Goal: Information Seeking & Learning: Check status

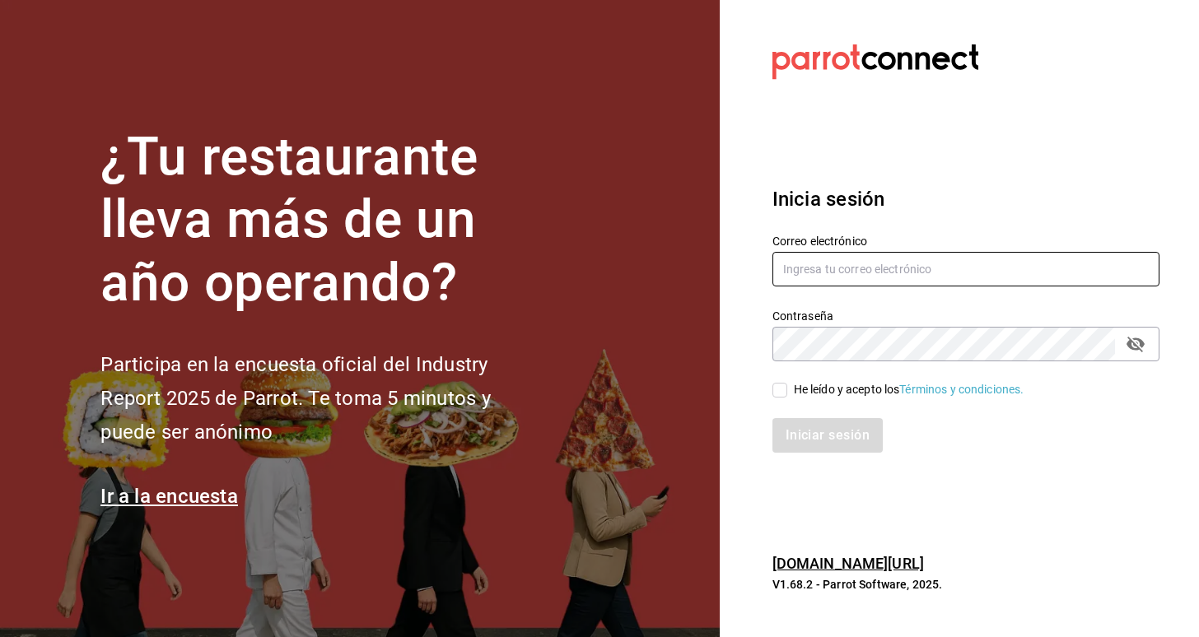
type input "[EMAIL_ADDRESS][DOMAIN_NAME]"
click at [813, 385] on div "He leído y acepto los Términos y condiciones." at bounding box center [909, 389] width 231 height 17
click at [787, 385] on input "He leído y acepto los Términos y condiciones." at bounding box center [780, 390] width 15 height 15
checkbox input "true"
click at [813, 445] on button "Iniciar sesión" at bounding box center [829, 435] width 112 height 35
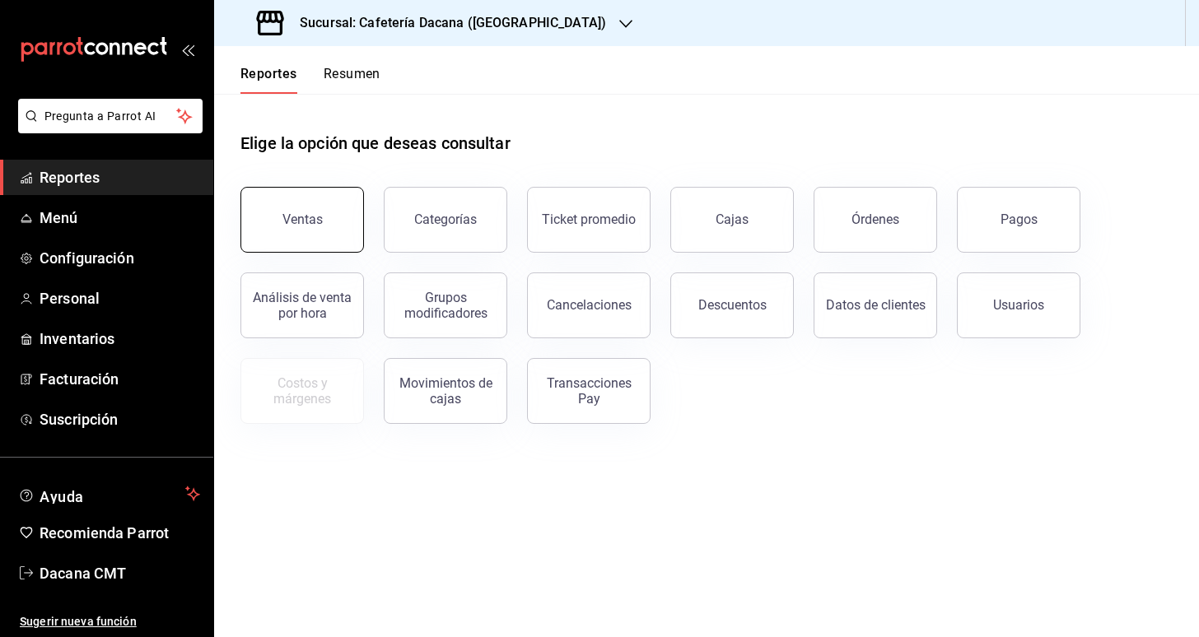
click at [308, 208] on button "Ventas" at bounding box center [302, 220] width 124 height 66
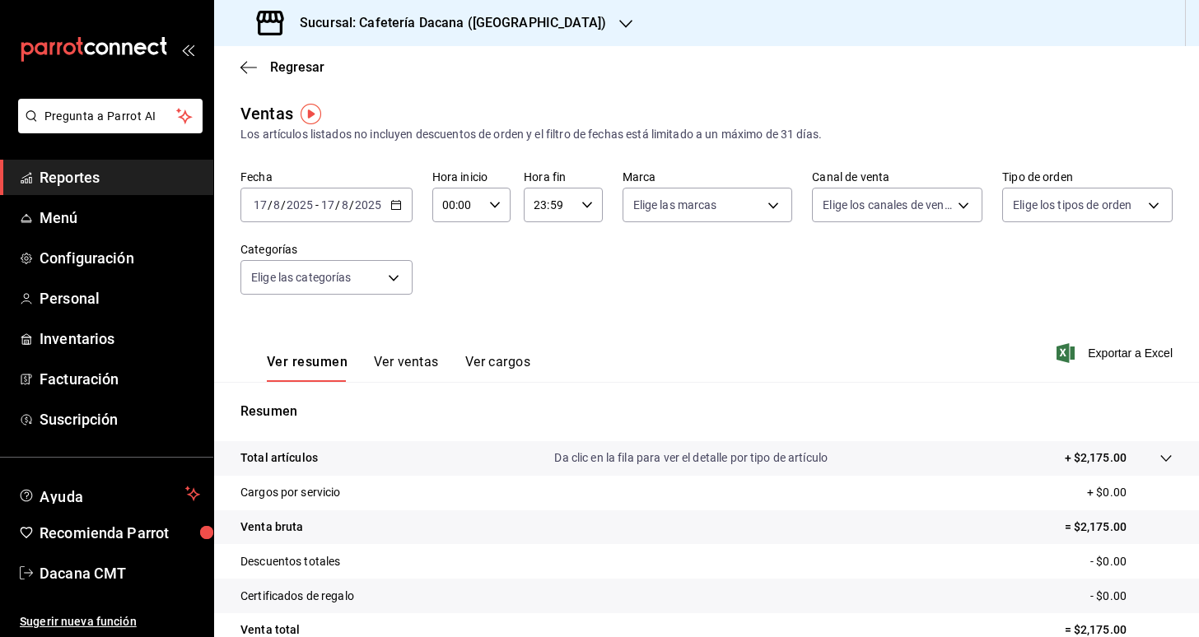
click at [385, 368] on button "Ver ventas" at bounding box center [406, 368] width 65 height 28
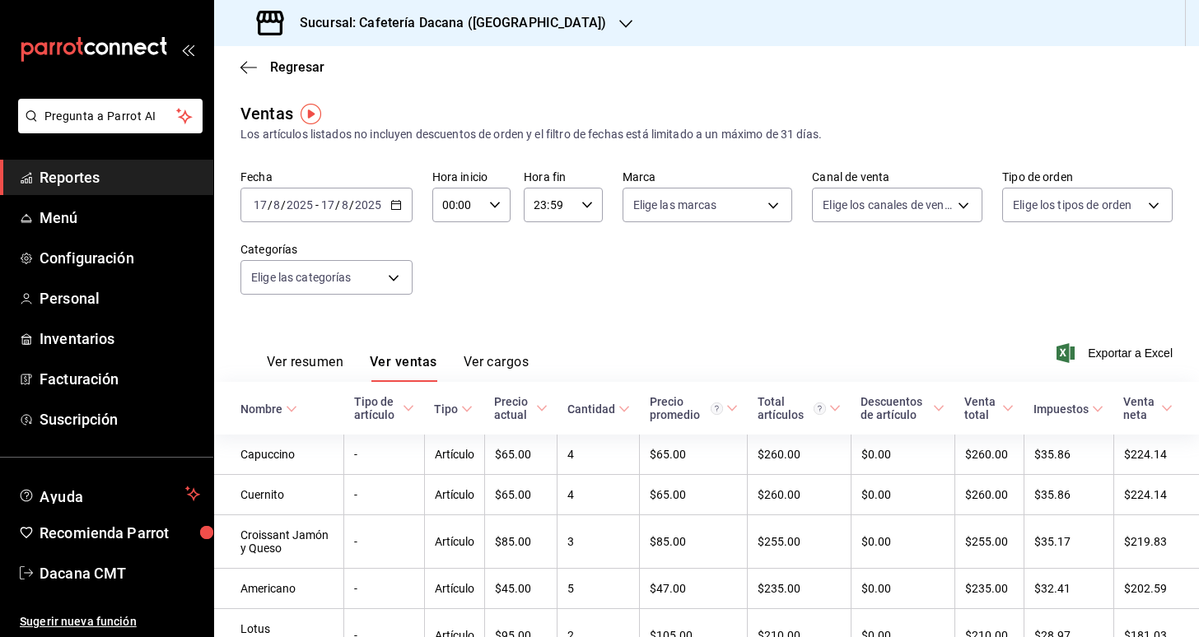
click at [395, 203] on icon "button" at bounding box center [396, 205] width 12 height 12
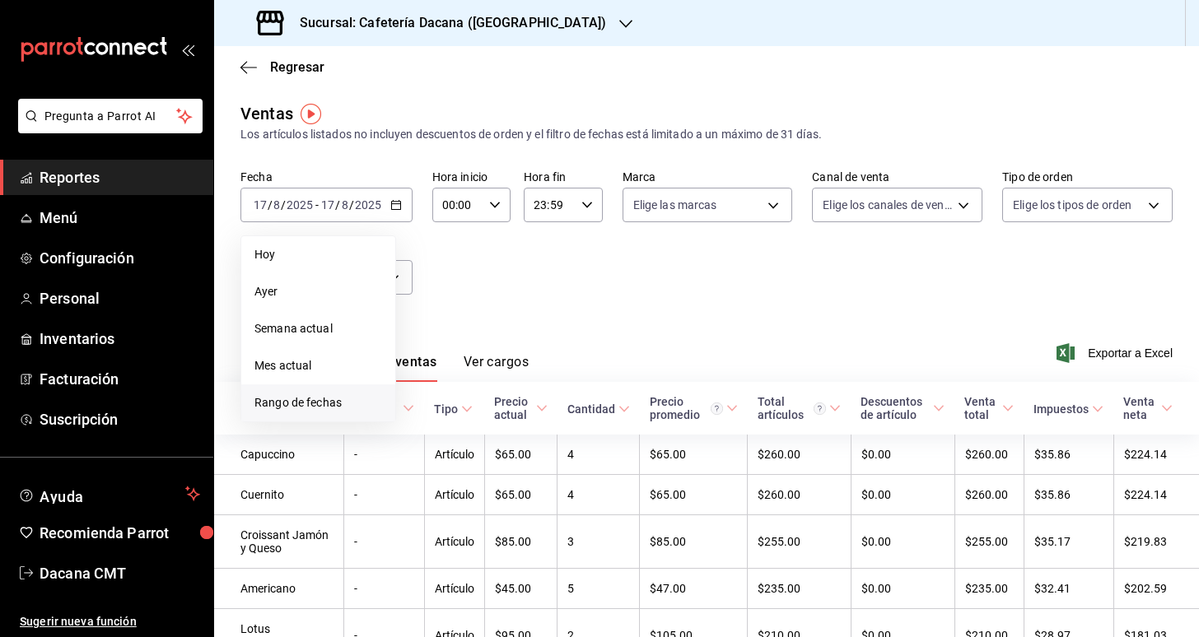
click at [353, 406] on span "Rango de fechas" at bounding box center [318, 403] width 128 height 17
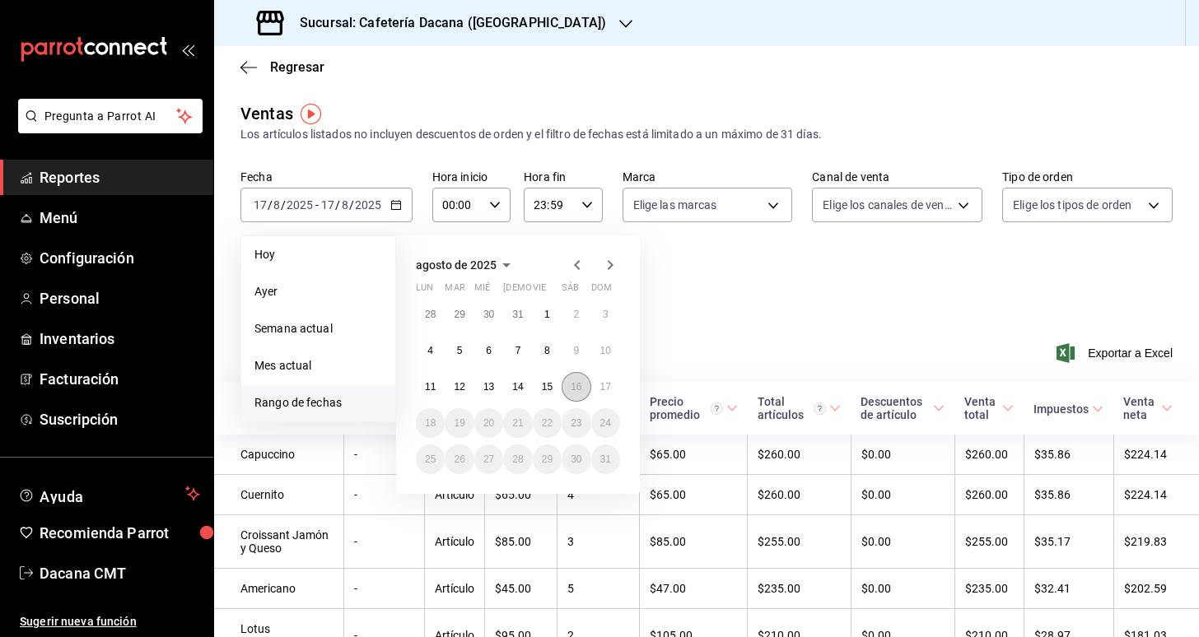
click at [575, 383] on abbr "16" at bounding box center [576, 387] width 11 height 12
click at [609, 387] on abbr "17" at bounding box center [605, 387] width 11 height 12
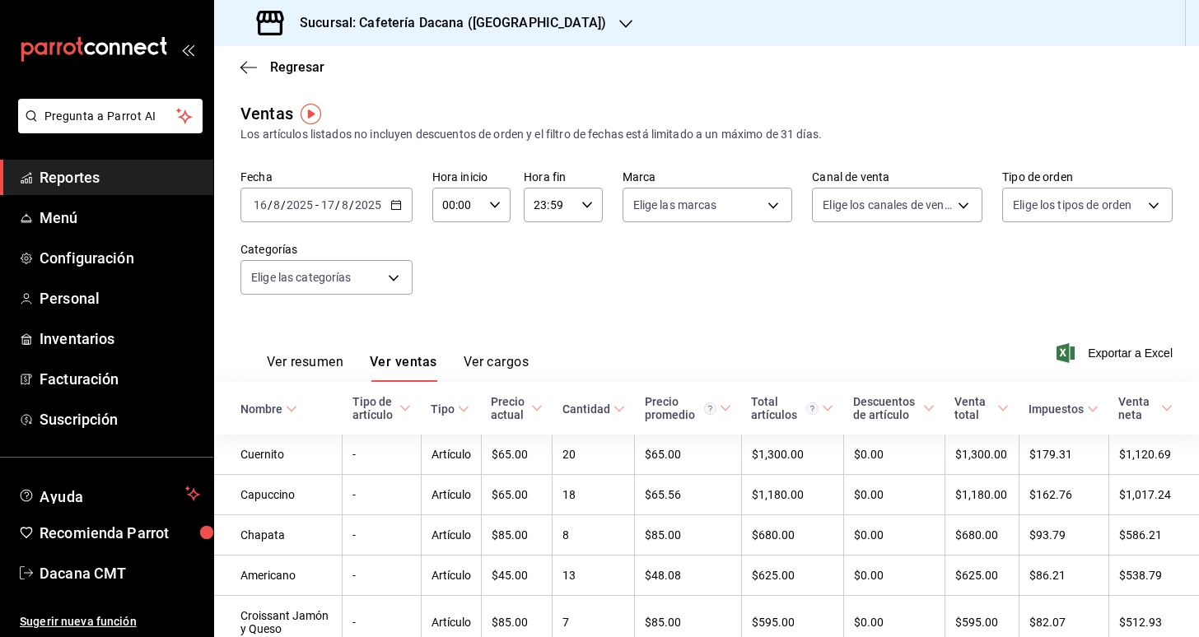
click at [375, 11] on div "Sucursal: Cafetería Dacana ([GEOGRAPHIC_DATA])" at bounding box center [433, 23] width 412 height 46
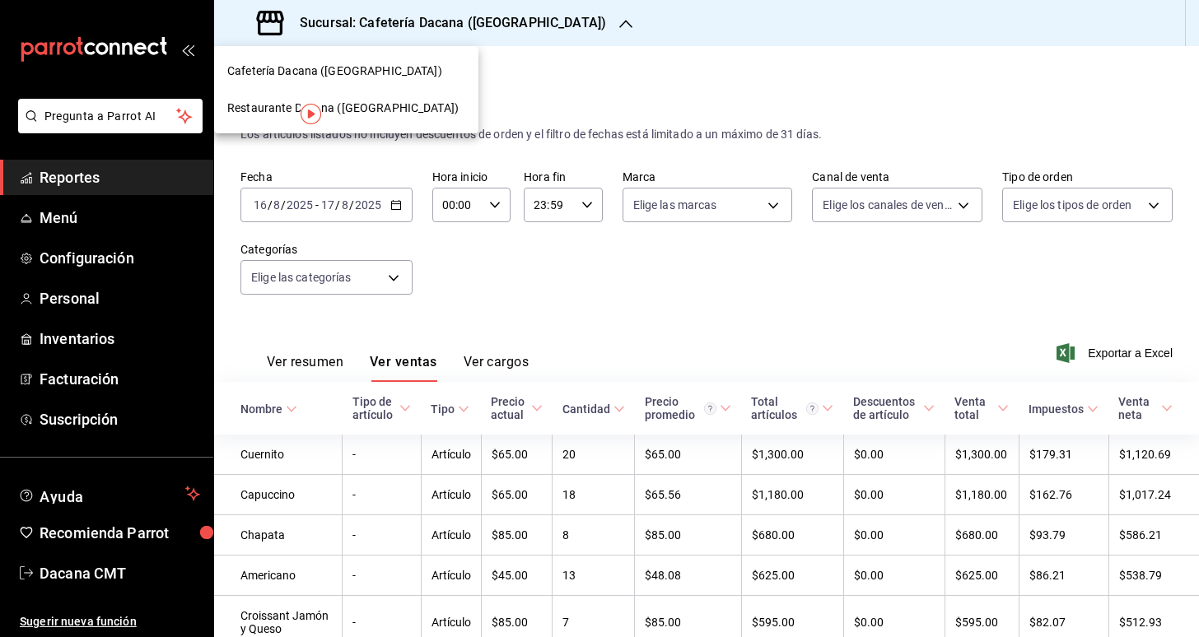
click at [355, 114] on span "Restaurante Dacana ([GEOGRAPHIC_DATA])" at bounding box center [342, 108] width 231 height 17
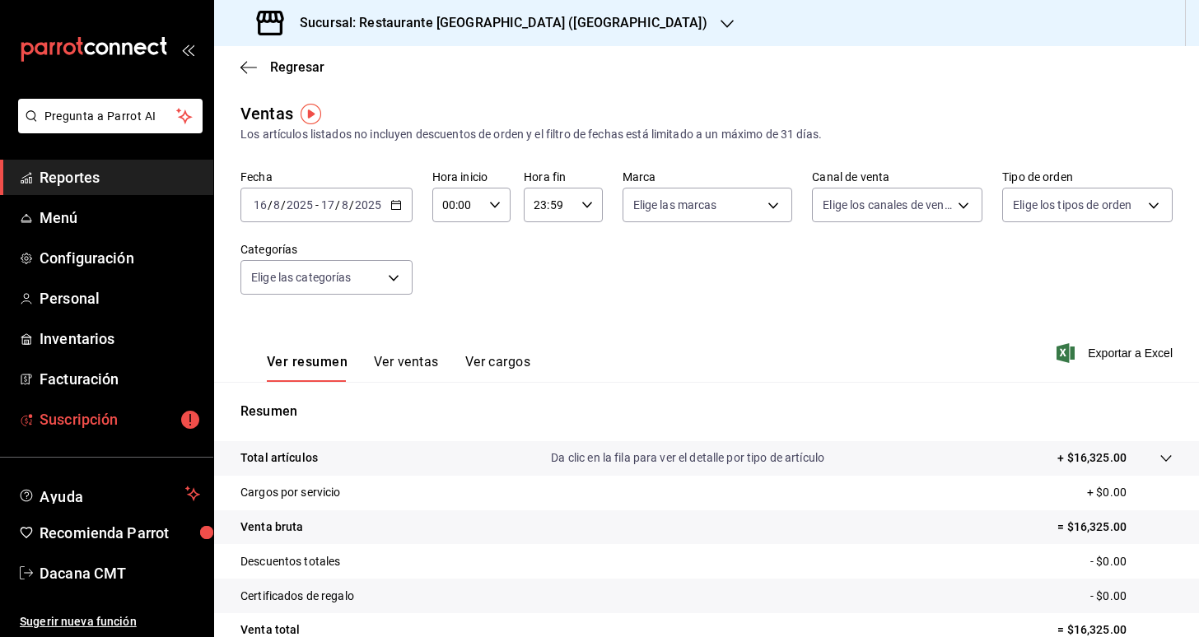
click at [150, 413] on span "Suscripción" at bounding box center [120, 420] width 161 height 22
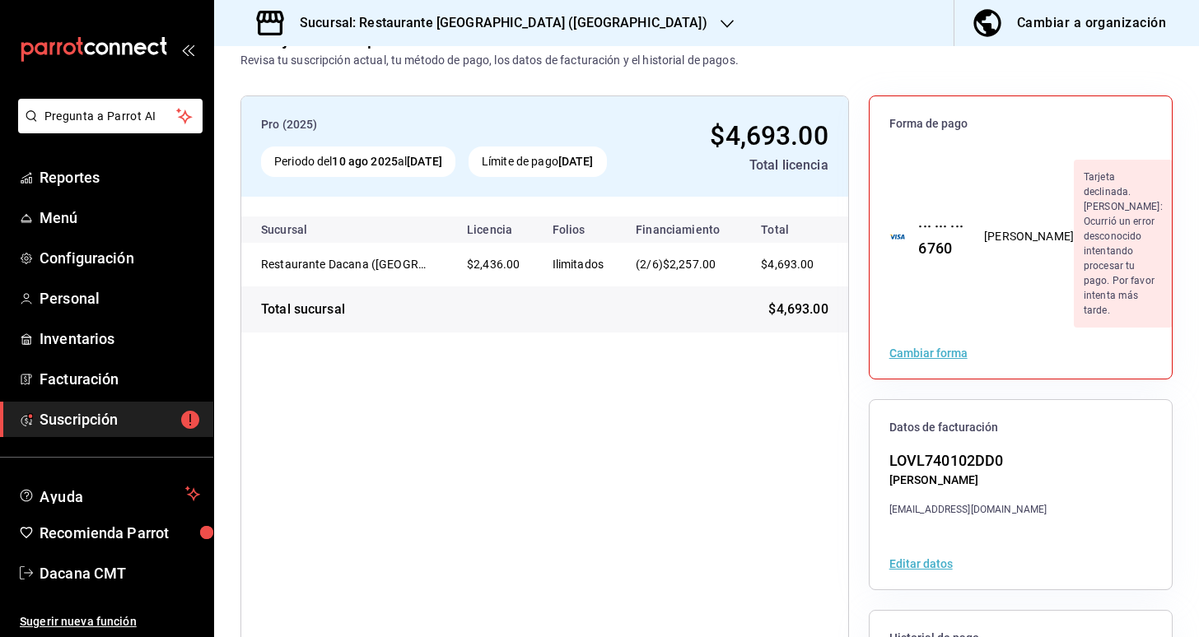
scroll to position [35, 0]
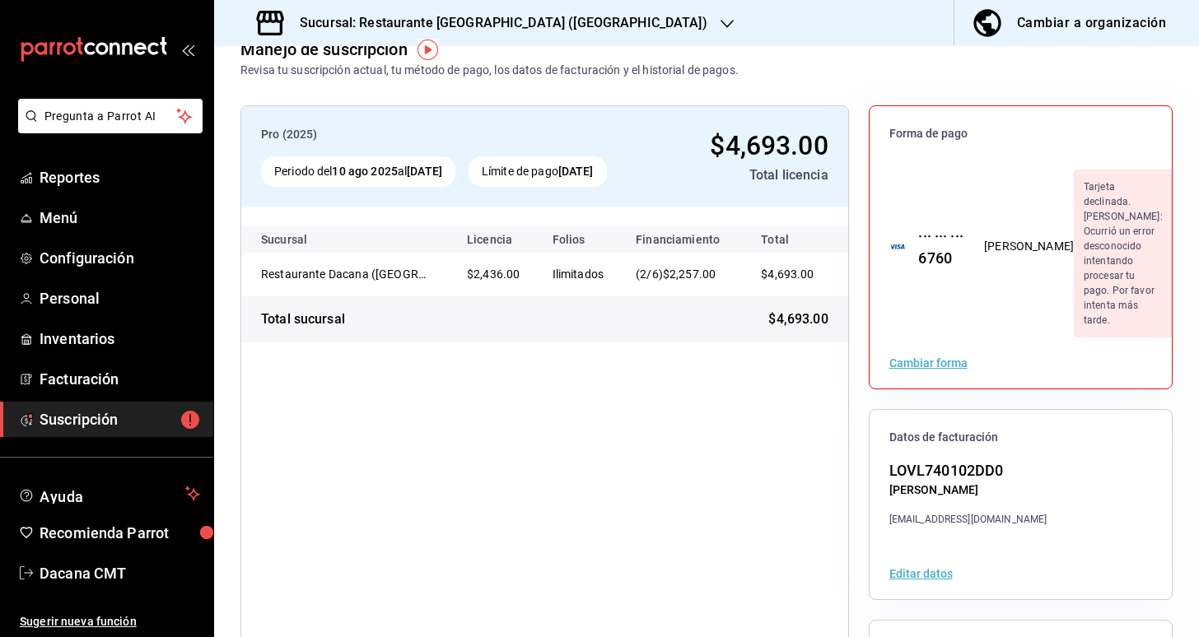
click at [928, 338] on div "Cambiar forma" at bounding box center [1021, 363] width 302 height 51
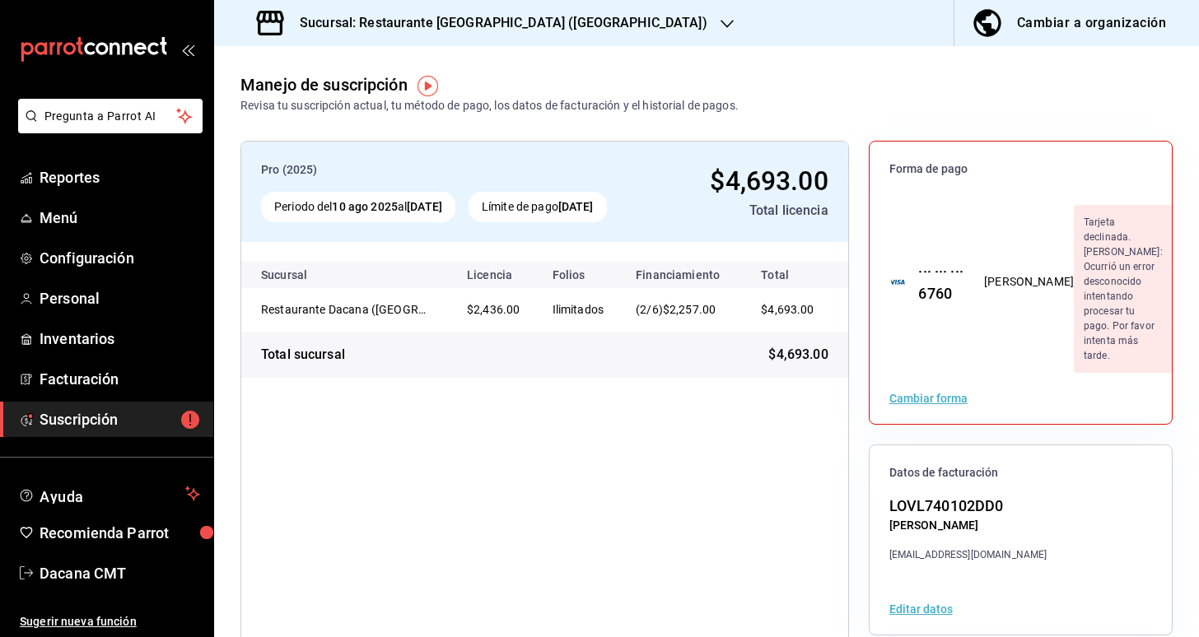
scroll to position [0, 0]
click at [931, 393] on button "Cambiar forma" at bounding box center [929, 399] width 78 height 12
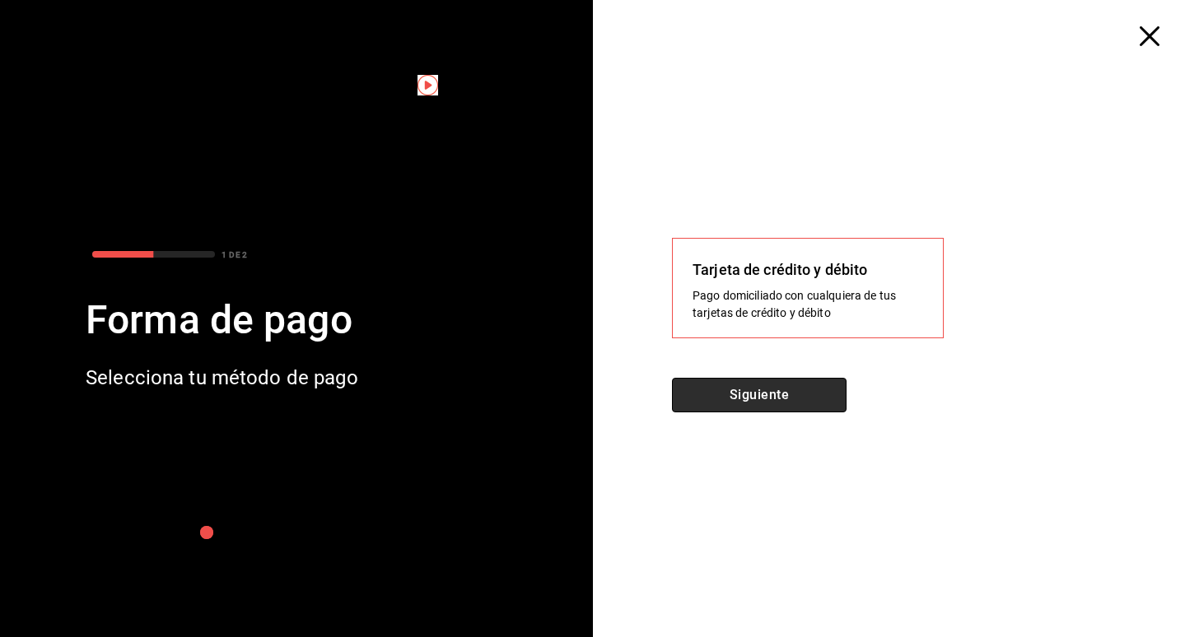
click at [773, 398] on button "Siguiente" at bounding box center [759, 395] width 175 height 35
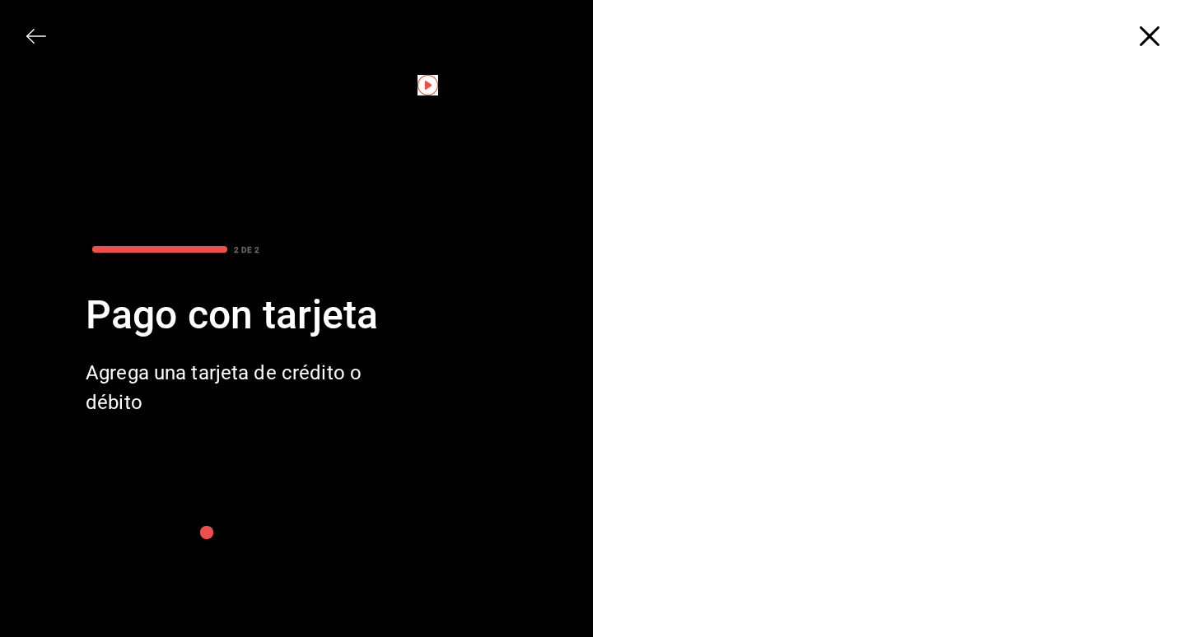
click at [1139, 40] on div at bounding box center [902, 23] width 593 height 46
click at [1151, 40] on icon "button" at bounding box center [1150, 36] width 20 height 20
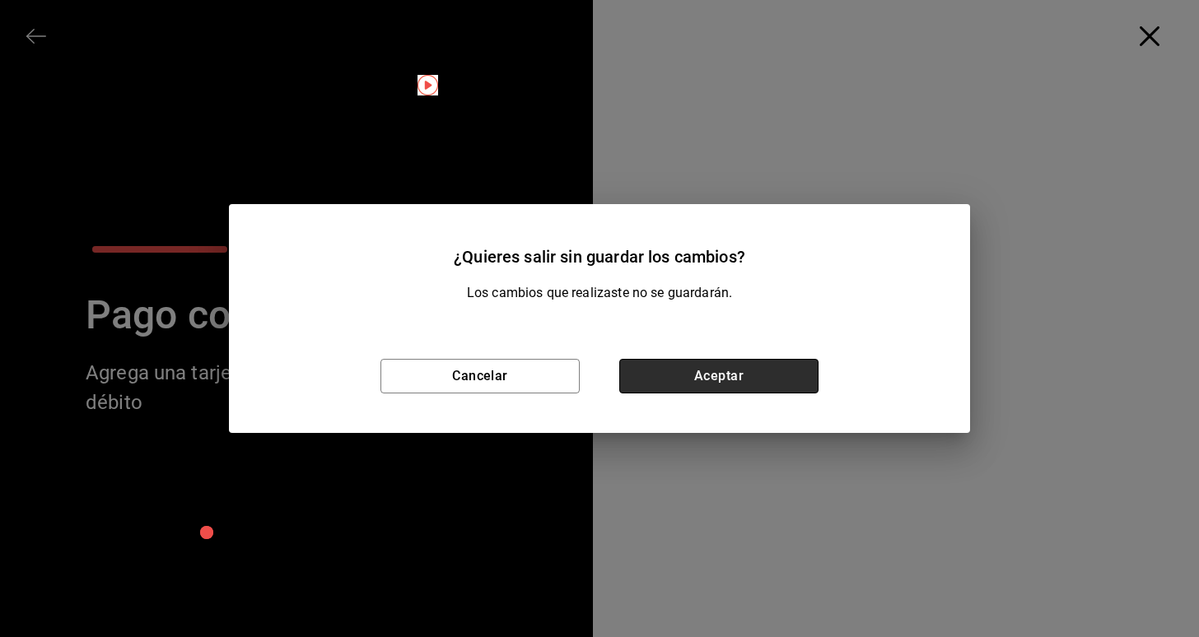
click at [664, 392] on button "Aceptar" at bounding box center [718, 376] width 199 height 35
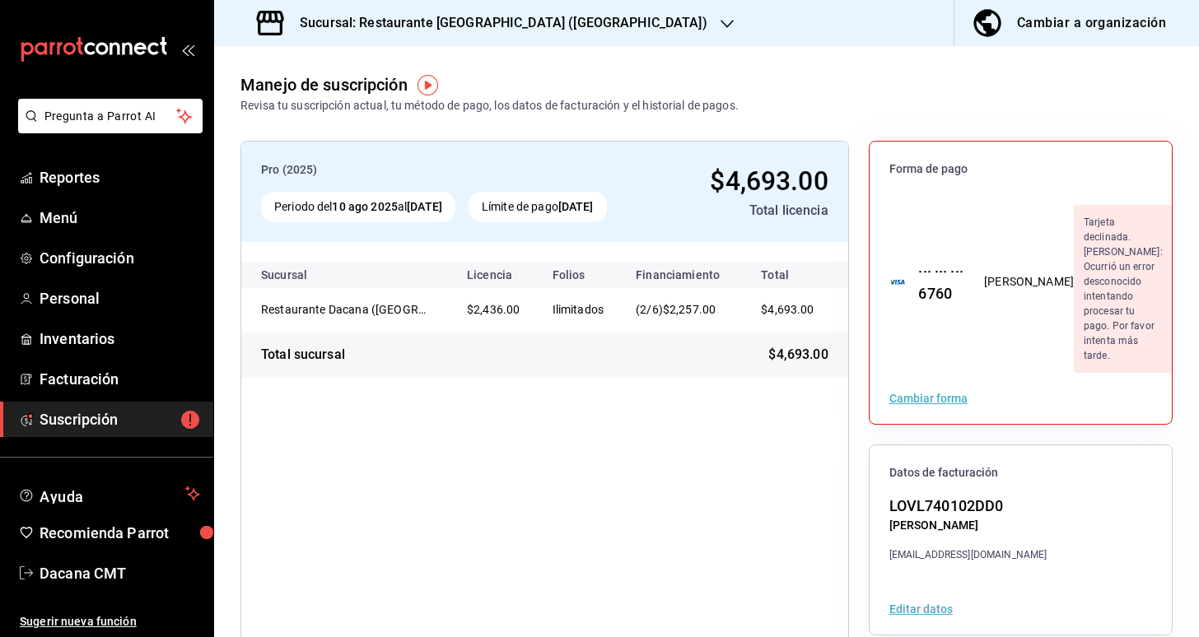
click at [469, 32] on h3 "Sucursal: Restaurante [GEOGRAPHIC_DATA] ([GEOGRAPHIC_DATA])" at bounding box center [497, 23] width 421 height 20
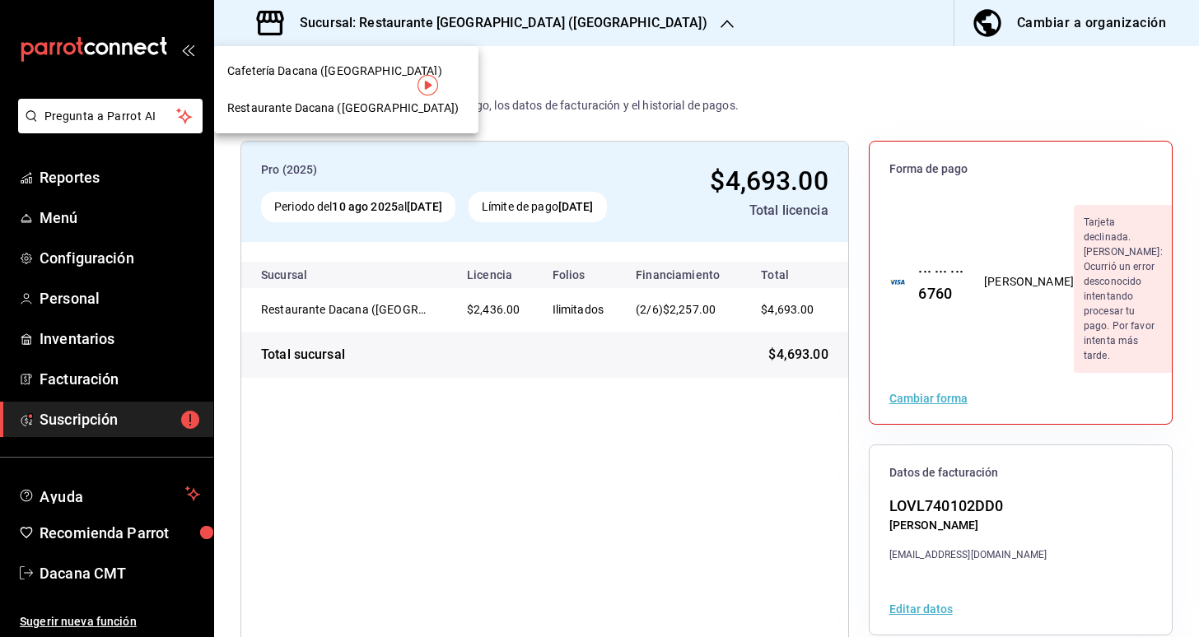
click at [389, 106] on span "Restaurante Dacana ([GEOGRAPHIC_DATA])" at bounding box center [342, 108] width 231 height 17
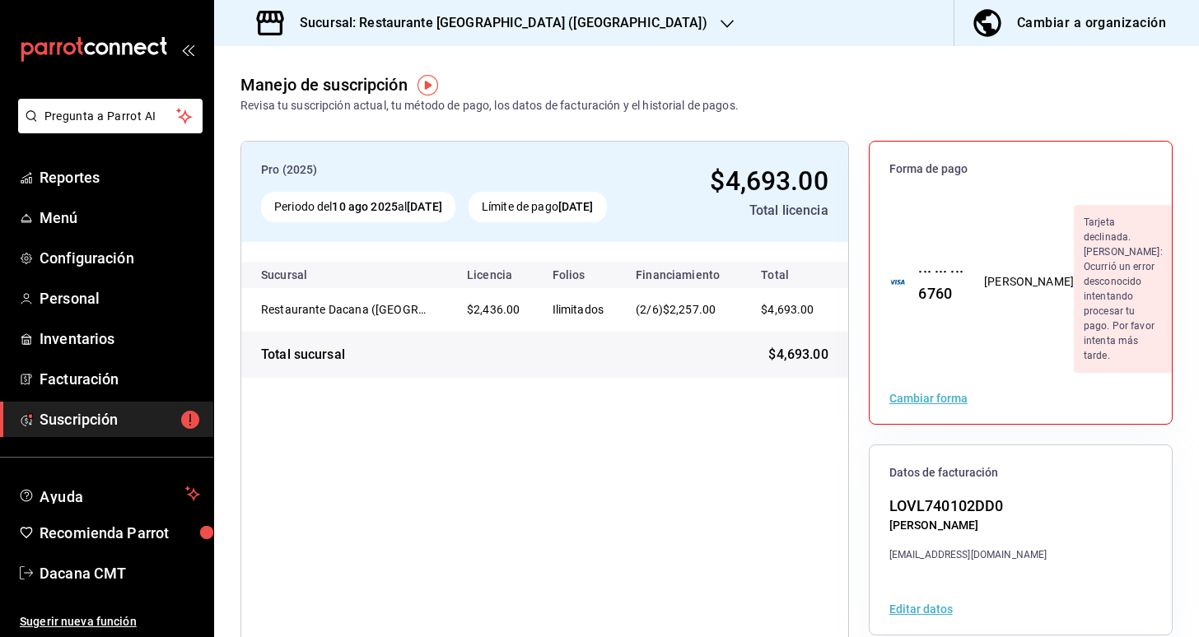
click at [423, 21] on h3 "Sucursal: Restaurante [GEOGRAPHIC_DATA] ([GEOGRAPHIC_DATA])" at bounding box center [497, 23] width 421 height 20
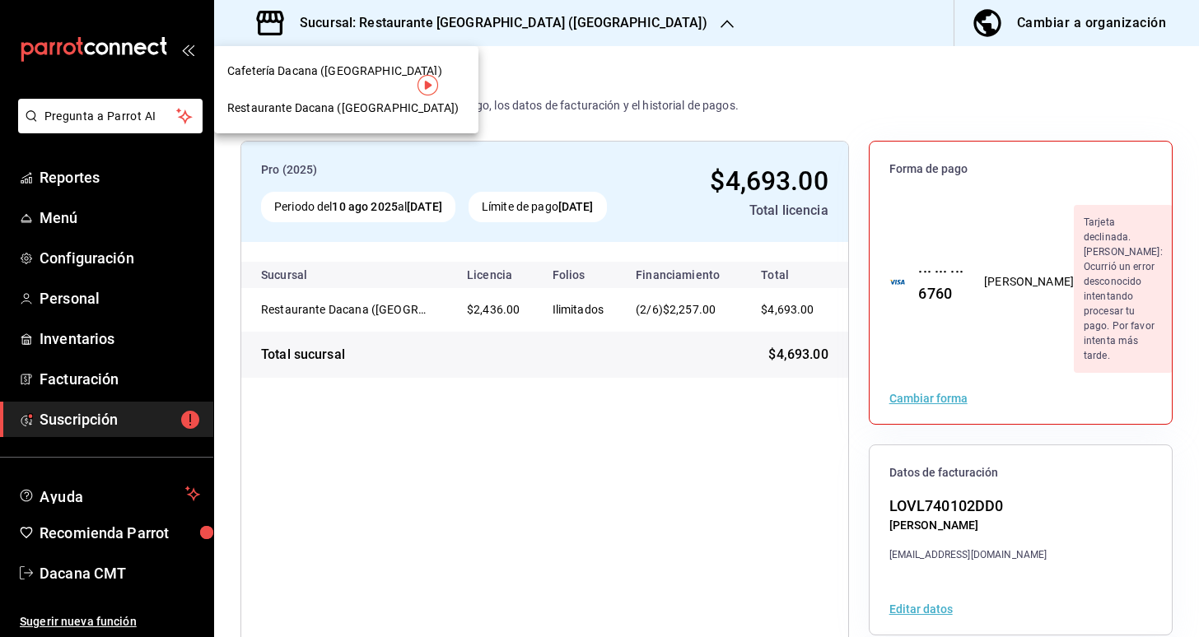
click at [362, 72] on span "Cafetería Dacana ([GEOGRAPHIC_DATA])" at bounding box center [334, 71] width 215 height 17
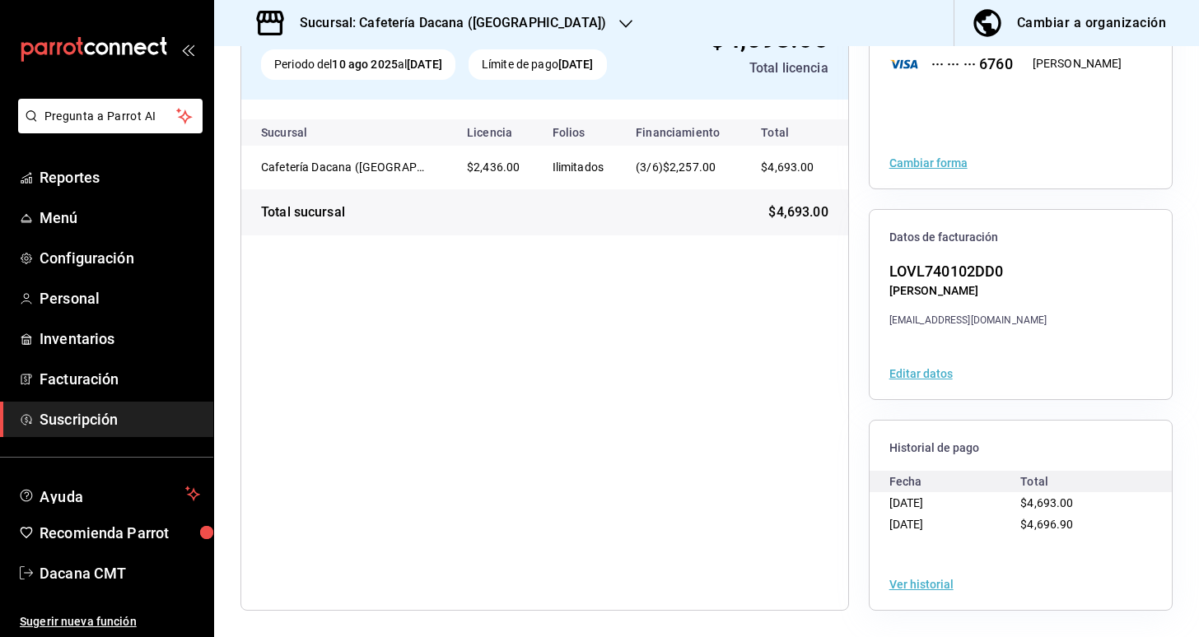
scroll to position [142, 0]
click at [48, 605] on ul "Sugerir nueva función" at bounding box center [106, 614] width 213 height 47
click at [77, 573] on span "Dacana CMT" at bounding box center [120, 574] width 161 height 22
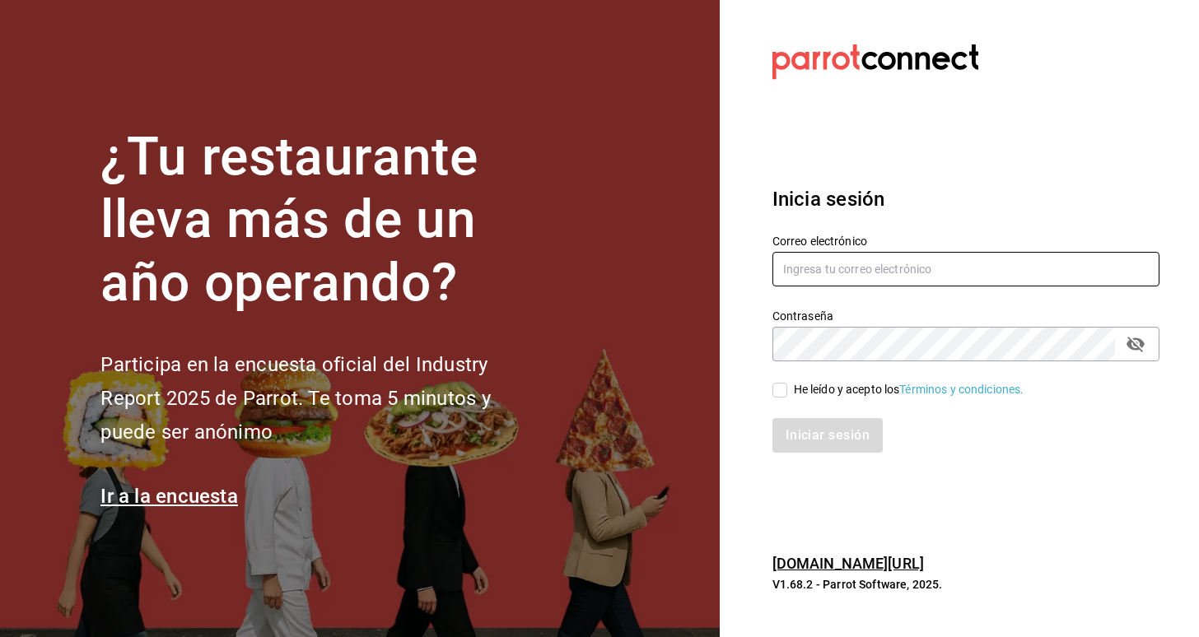
type input "[EMAIL_ADDRESS][DOMAIN_NAME]"
click at [816, 391] on div "He leído y acepto los Términos y condiciones." at bounding box center [909, 389] width 231 height 17
click at [787, 391] on input "He leído y acepto los Términos y condiciones." at bounding box center [780, 390] width 15 height 15
checkbox input "true"
click at [815, 455] on div "Inicia sesión Correo electrónico [EMAIL_ADDRESS][DOMAIN_NAME] Contraseña Contra…" at bounding box center [966, 319] width 387 height 309
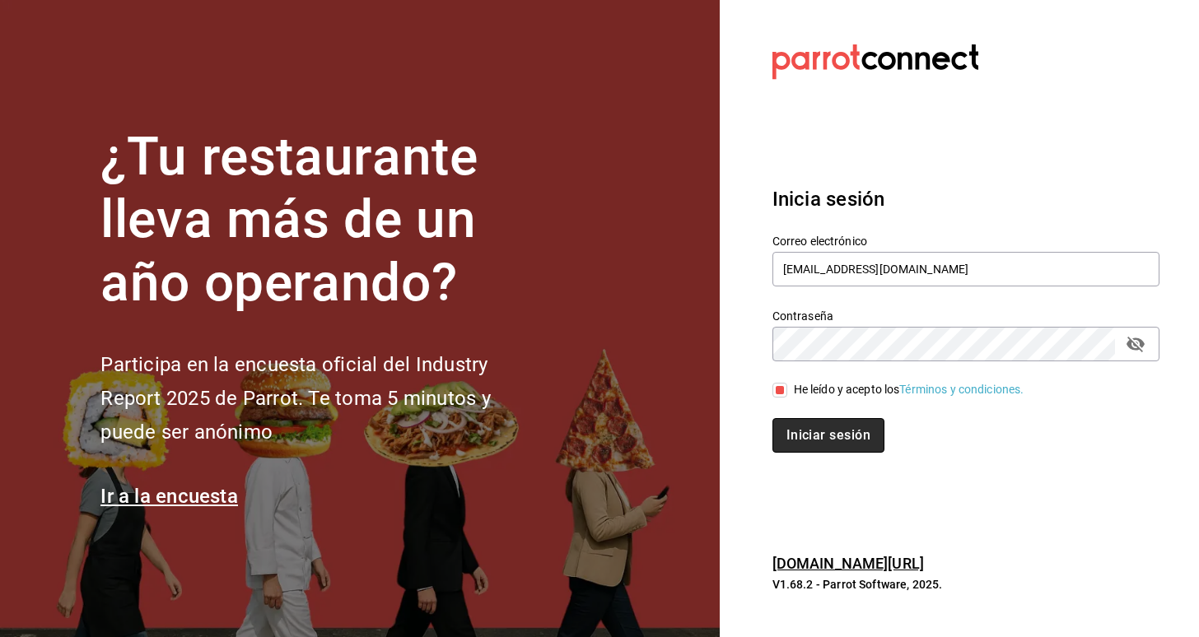
click at [811, 425] on button "Iniciar sesión" at bounding box center [829, 435] width 112 height 35
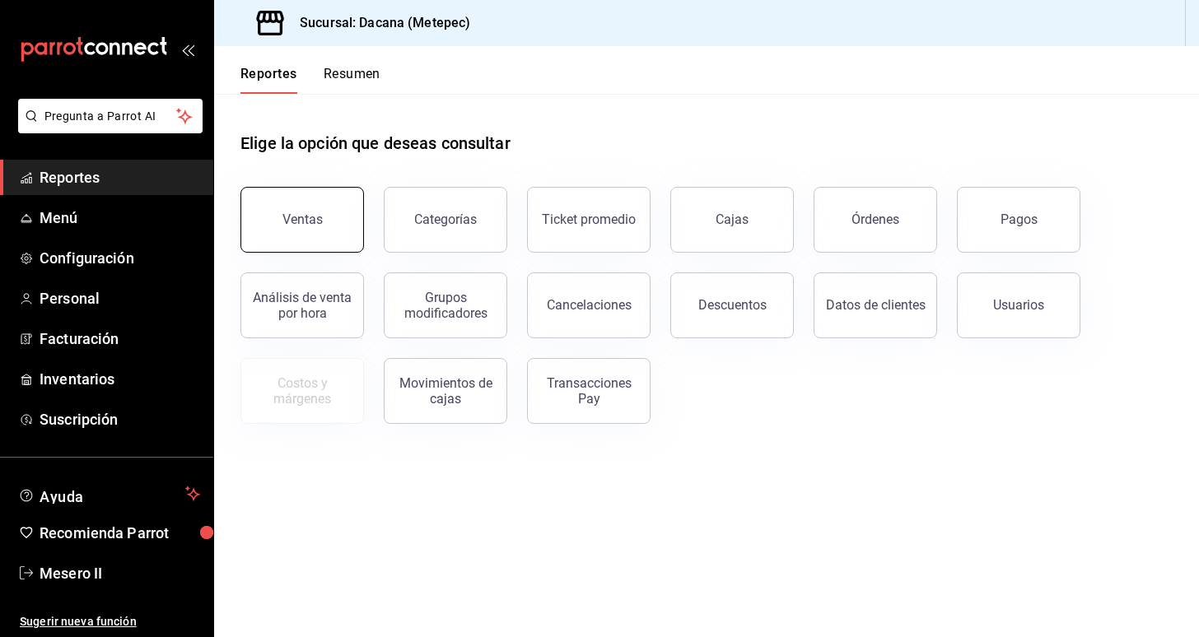
click at [334, 215] on button "Ventas" at bounding box center [302, 220] width 124 height 66
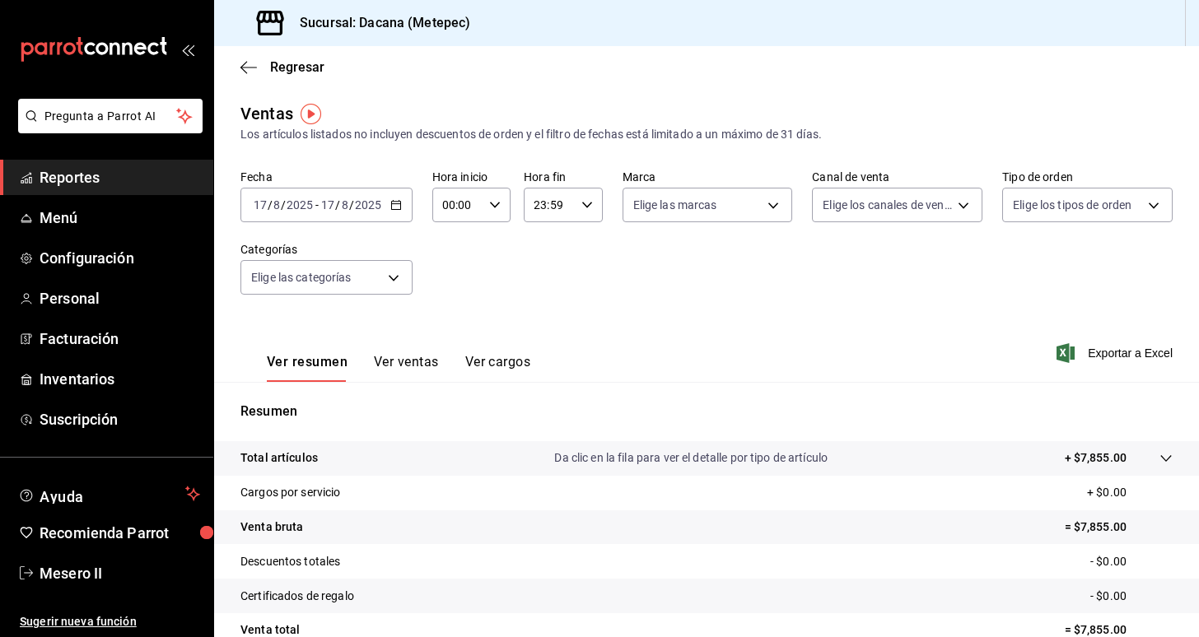
click at [391, 209] on \(Stroke\) "button" at bounding box center [396, 205] width 10 height 9
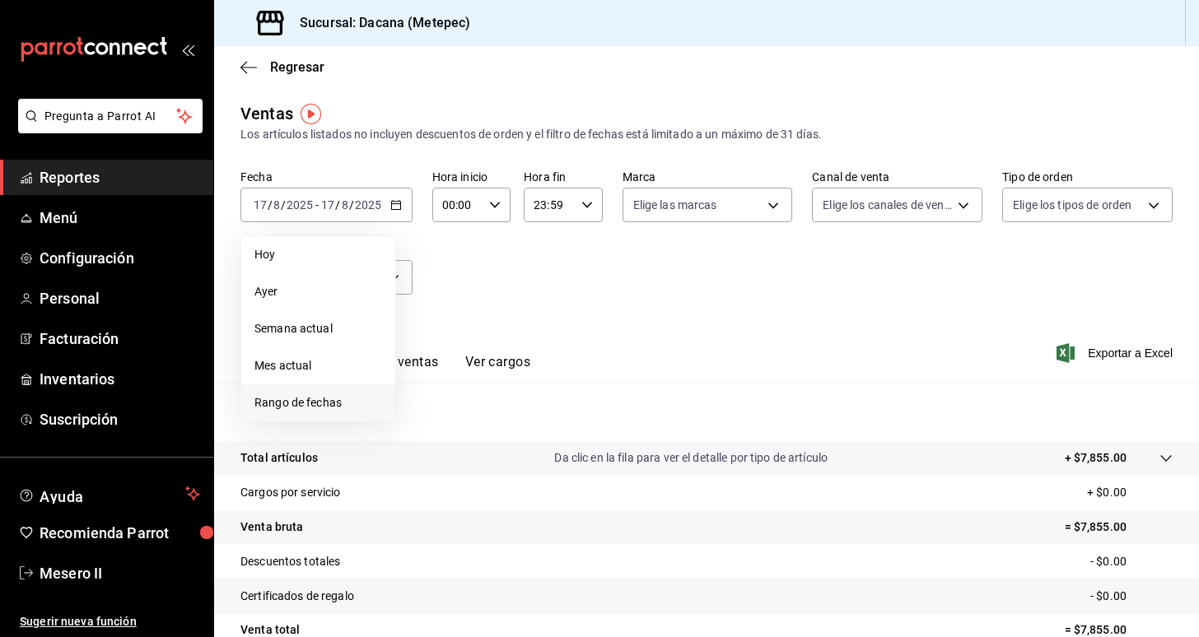
click at [334, 386] on li "Rango de fechas" at bounding box center [318, 403] width 154 height 37
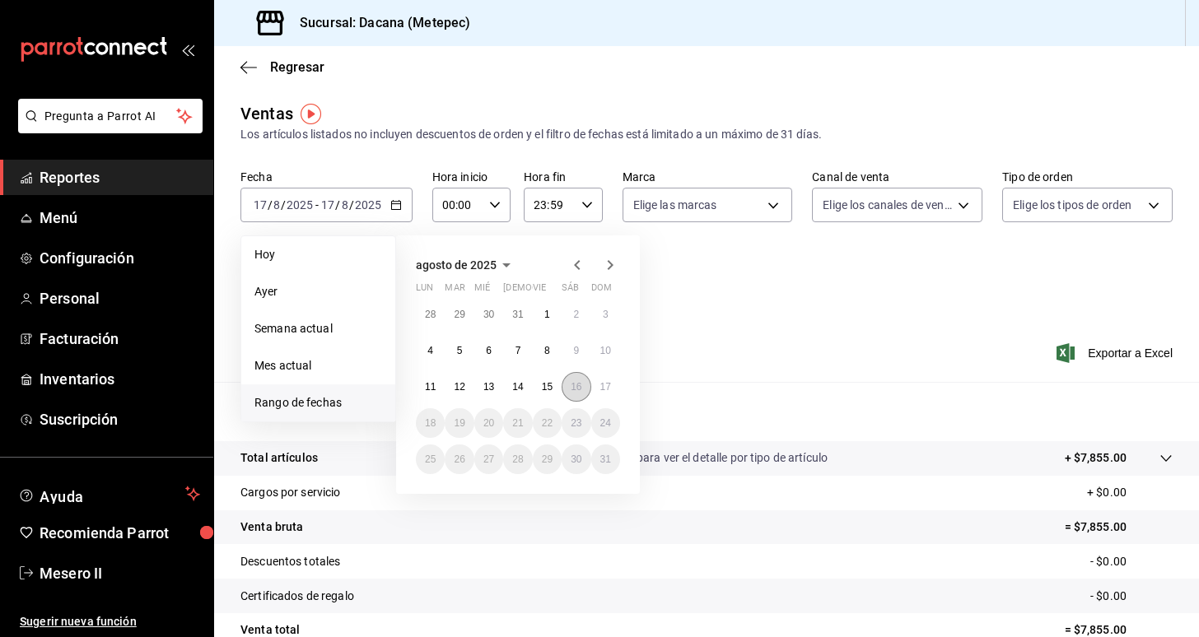
click at [572, 381] on abbr "16" at bounding box center [576, 387] width 11 height 12
click at [609, 387] on abbr "17" at bounding box center [605, 387] width 11 height 12
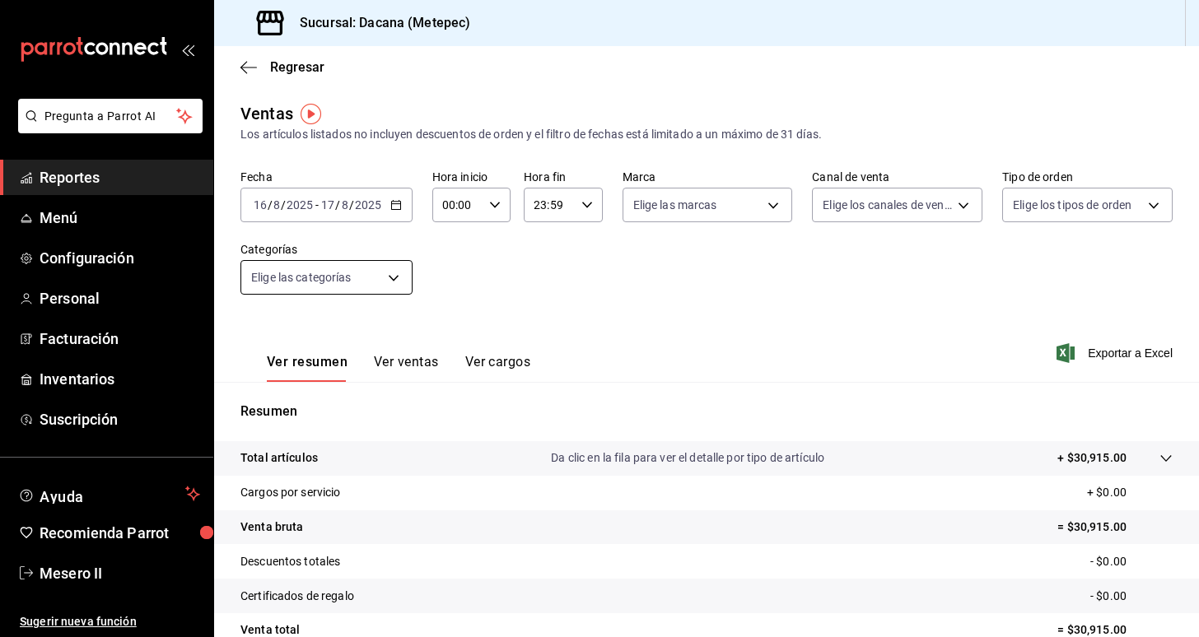
click at [391, 281] on body "Pregunta a Parrot AI Reportes Menú Configuración Personal Facturación Inventari…" at bounding box center [599, 318] width 1199 height 637
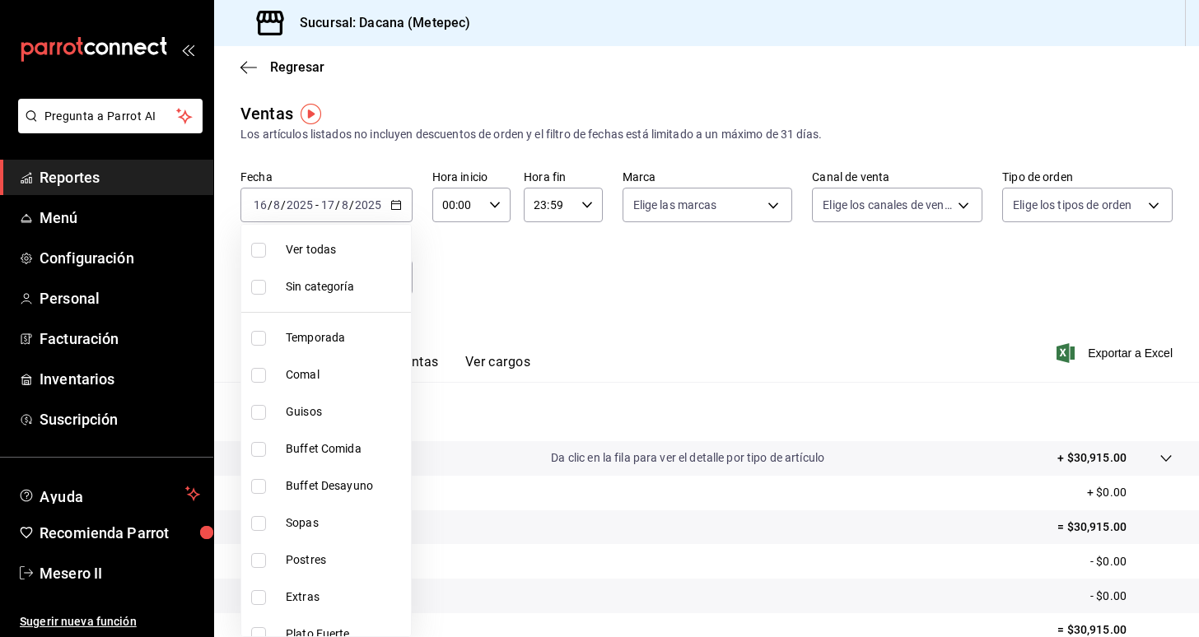
click at [340, 553] on span "Postres" at bounding box center [345, 560] width 119 height 17
type input "da057186-2ee1-48ca-bdc4-78e4d123a697"
checkbox input "true"
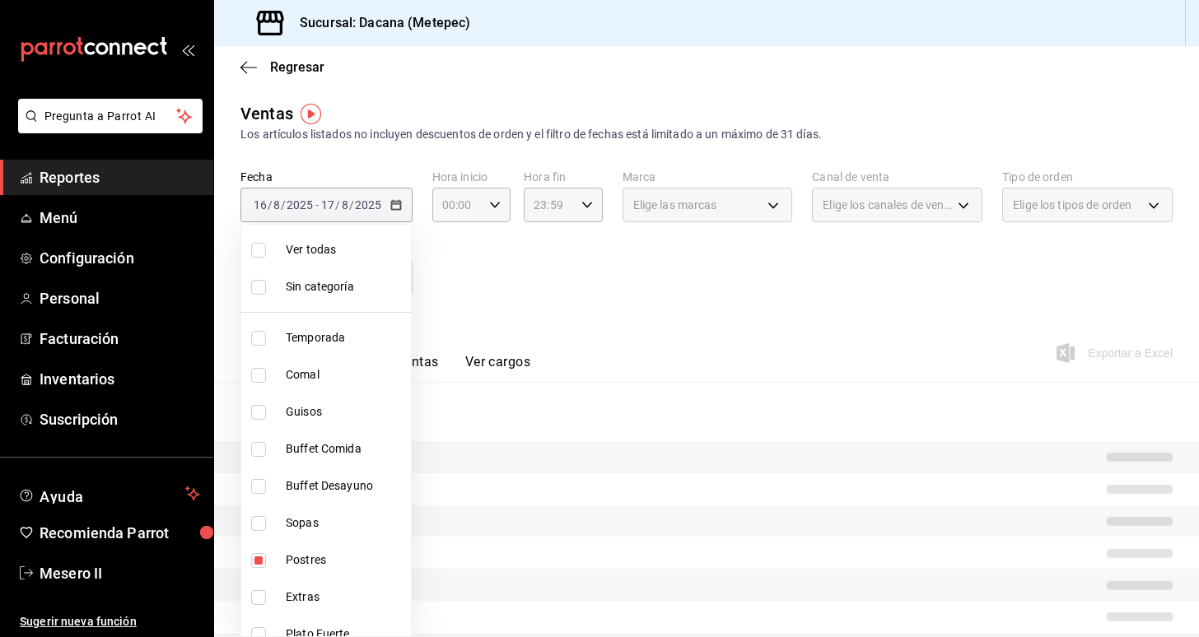
click at [515, 290] on div at bounding box center [599, 318] width 1199 height 637
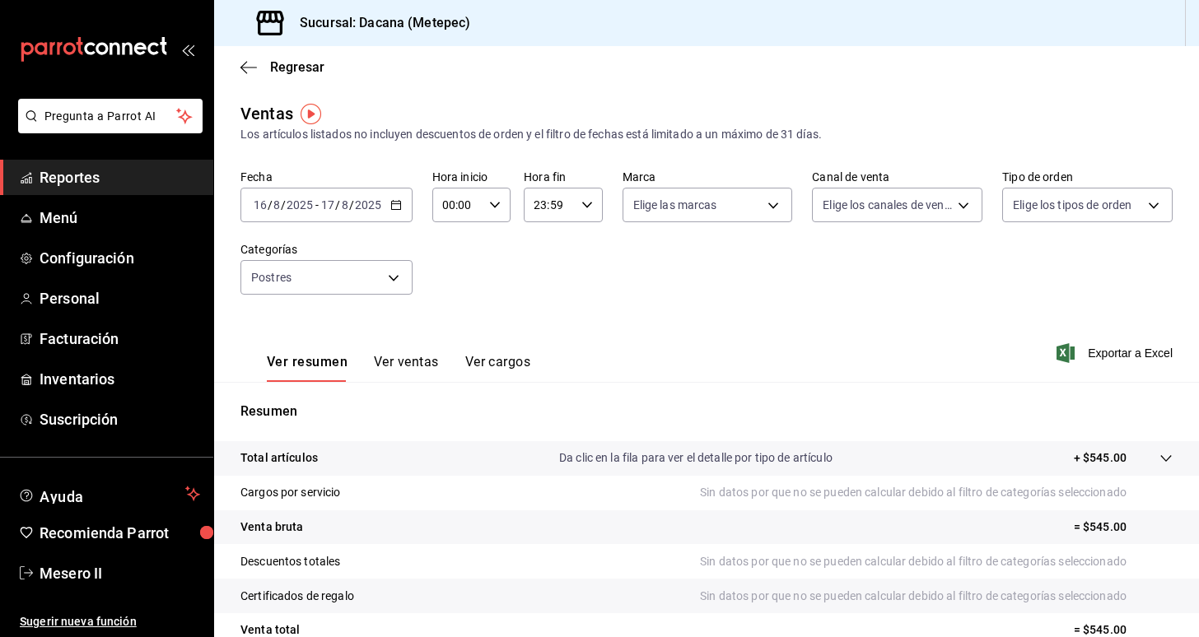
click at [421, 363] on button "Ver ventas" at bounding box center [406, 368] width 65 height 28
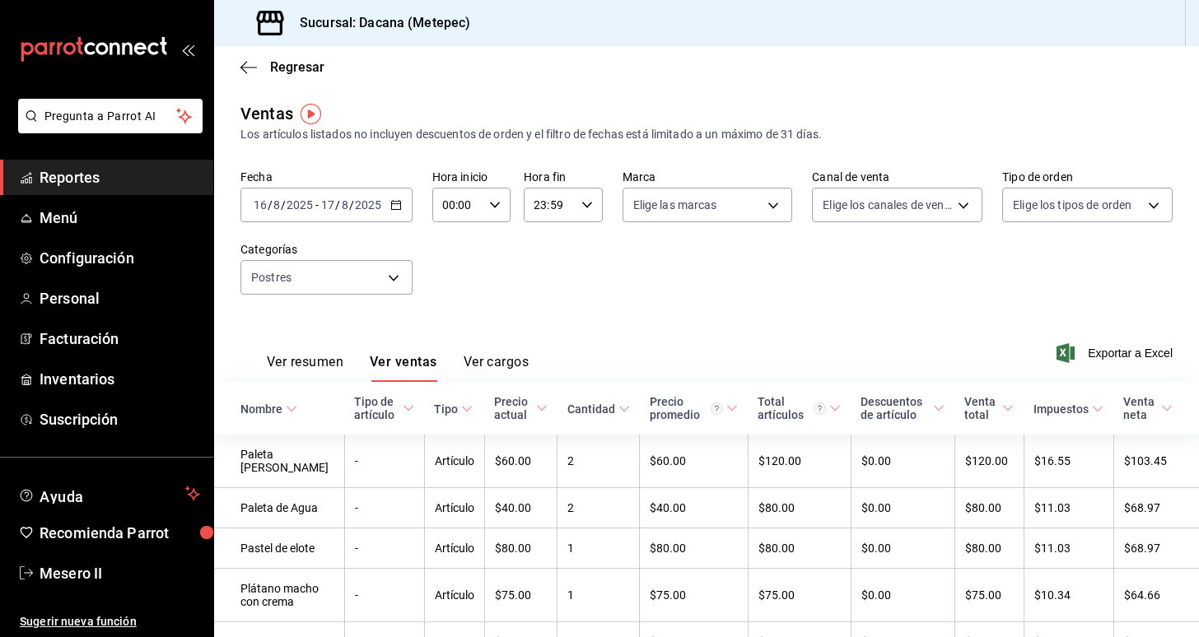
click at [393, 196] on div "2025-08-16 16 / 8 / 2025 - 2025-08-17 17 / 8 / 2025" at bounding box center [326, 205] width 172 height 35
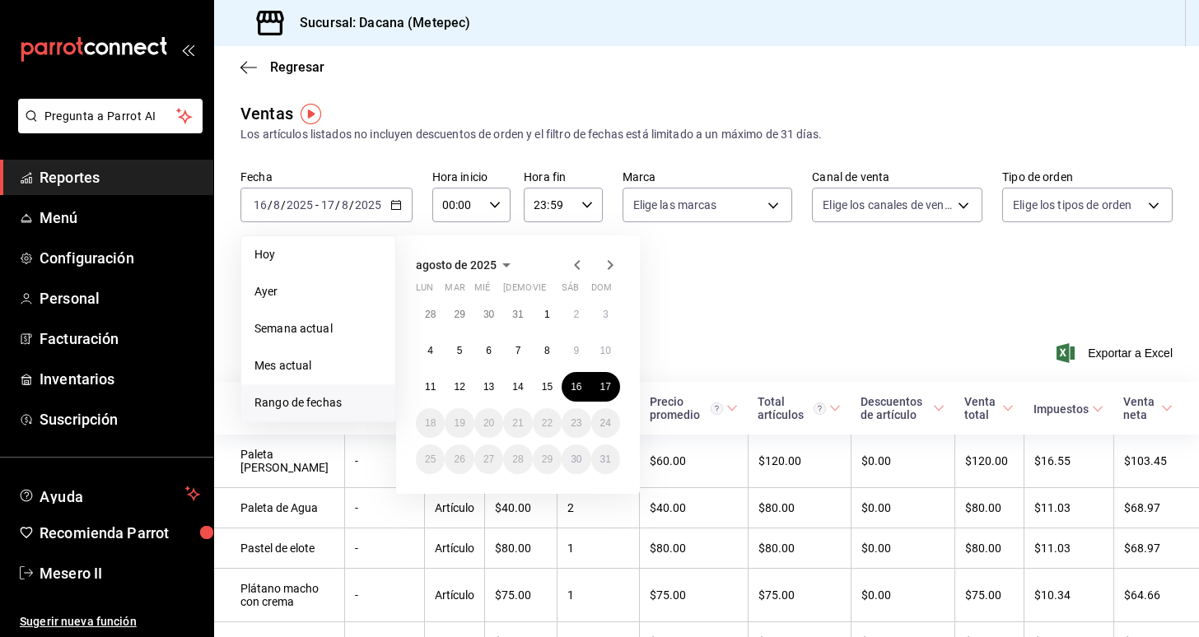
click at [413, 223] on div "agosto de 2025 lun mar mié jue vie sáb dom 28 29 30 31 1 2 3 4 5 6 7 8 9 10 11 …" at bounding box center [540, 358] width 288 height 272
click at [320, 290] on span "Ayer" at bounding box center [318, 291] width 128 height 17
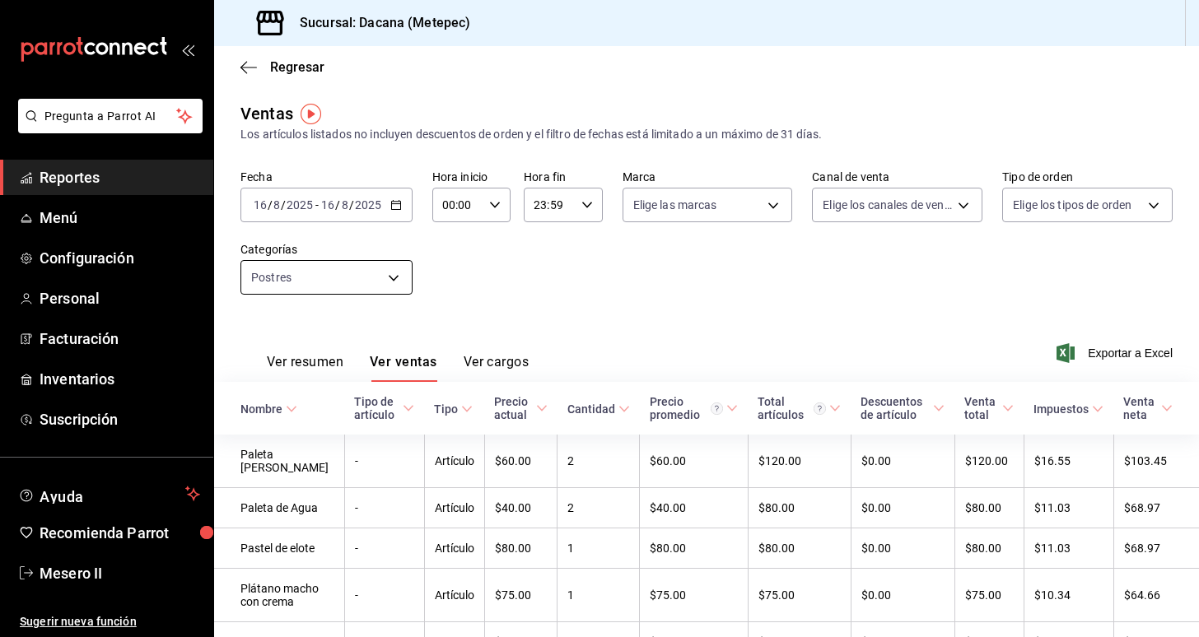
click at [387, 271] on body "Pregunta a Parrot AI Reportes Menú Configuración Personal Facturación Inventari…" at bounding box center [599, 318] width 1199 height 637
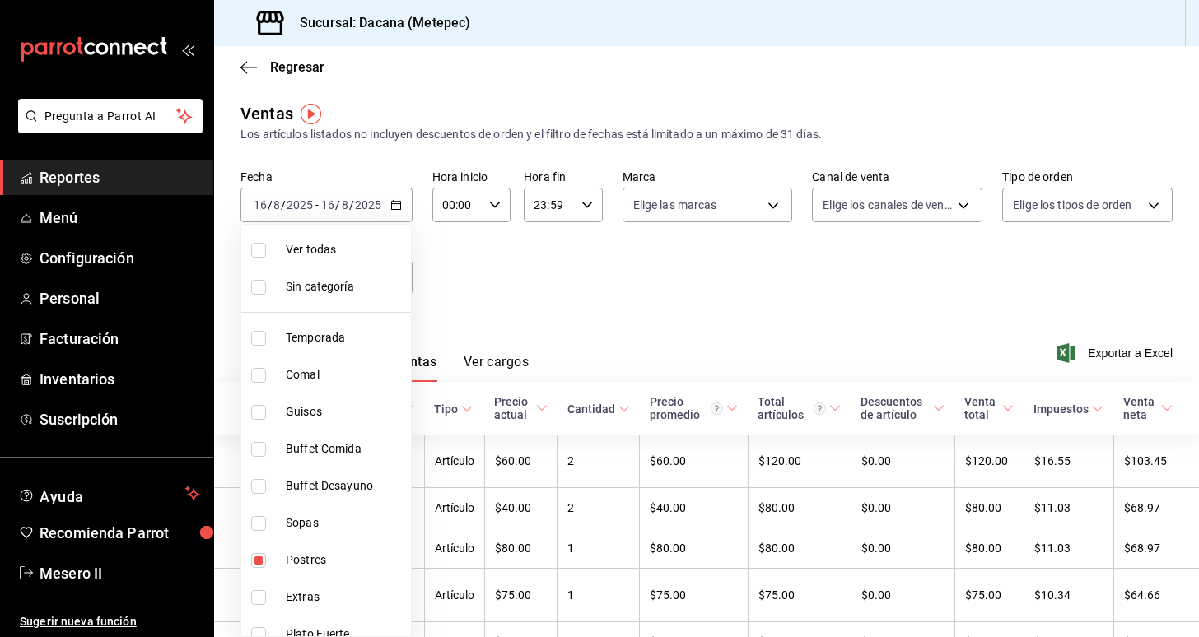
click at [336, 248] on span "Ver todas" at bounding box center [345, 249] width 119 height 17
type input "79566dbf-ba87-41fb-8c46-9455aafd3c4c,c55a8447-5ae5-4c4f-8b7f-06e9d2252024,57103…"
checkbox input "true"
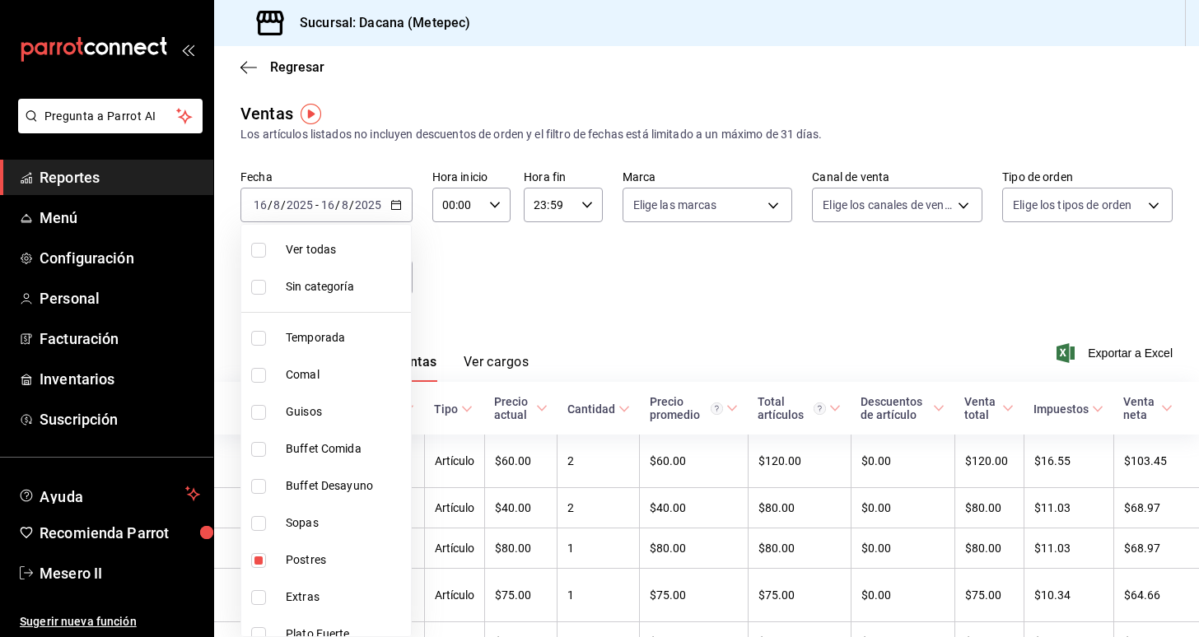
checkbox input "true"
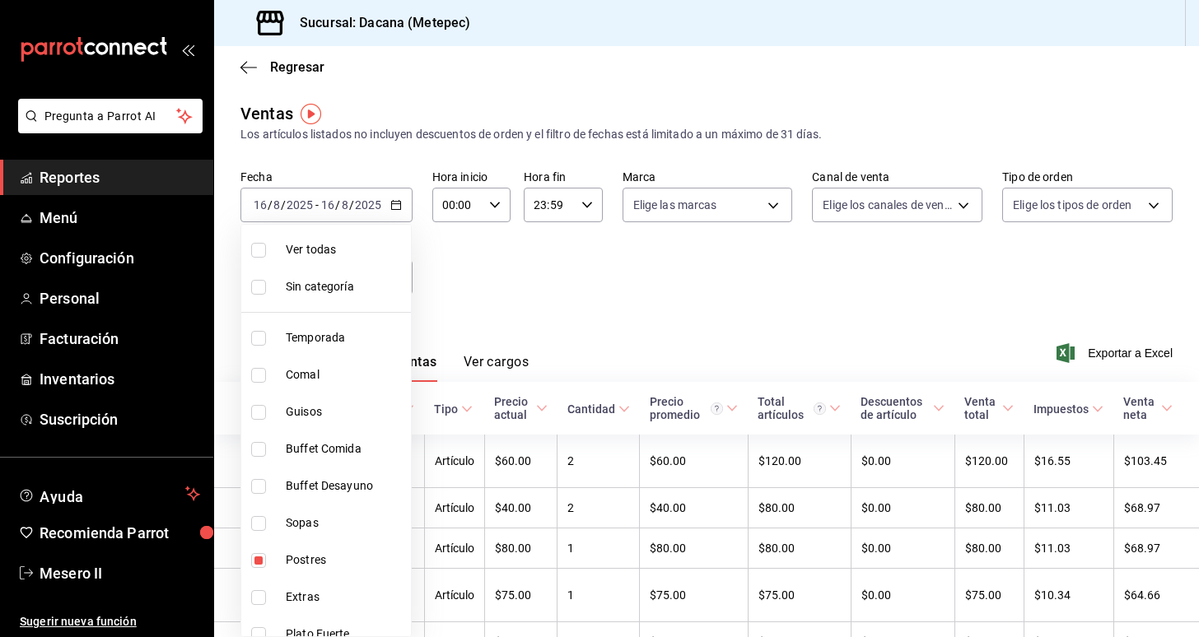
checkbox input "true"
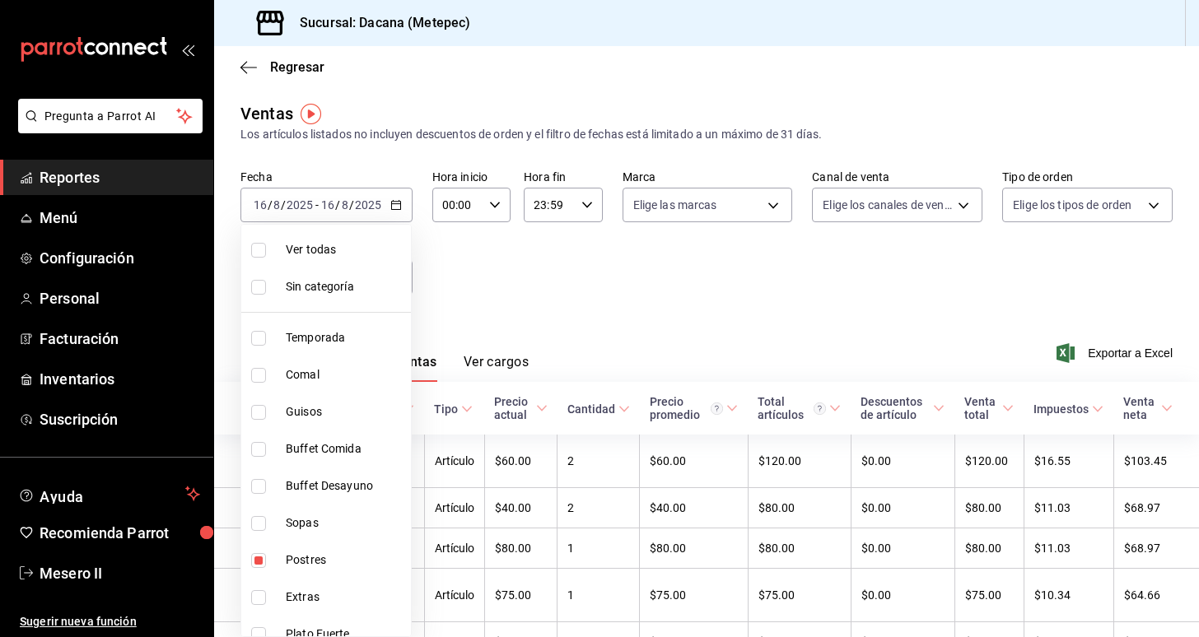
checkbox input "true"
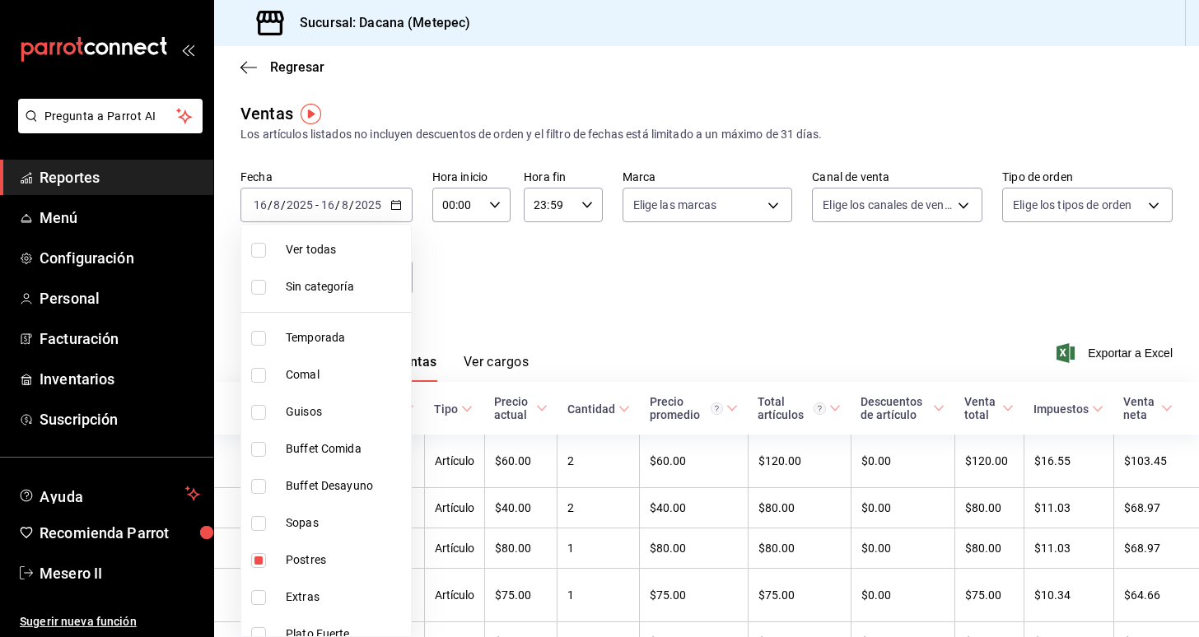
checkbox input "true"
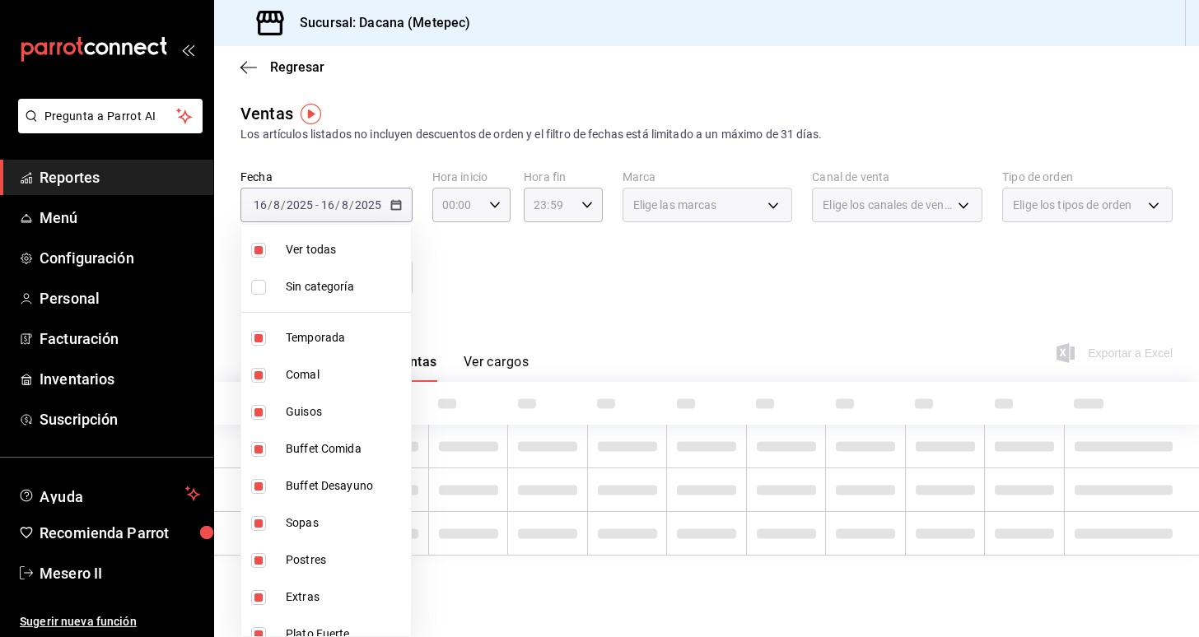
click at [463, 270] on div at bounding box center [599, 318] width 1199 height 637
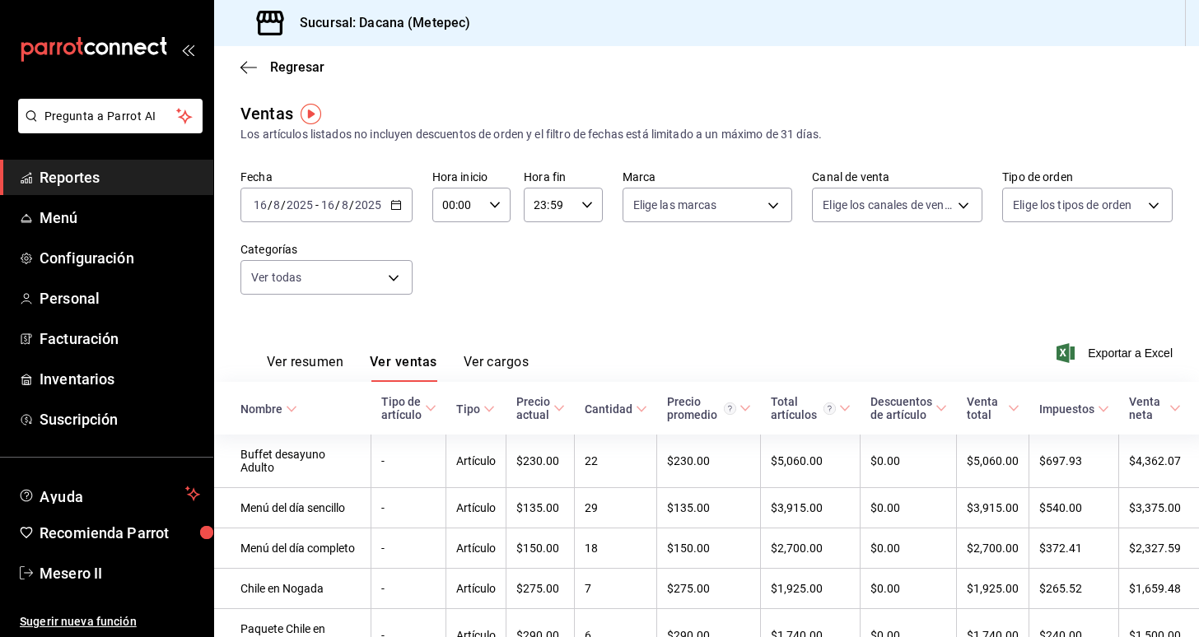
click at [313, 356] on button "Ver resumen" at bounding box center [305, 368] width 77 height 28
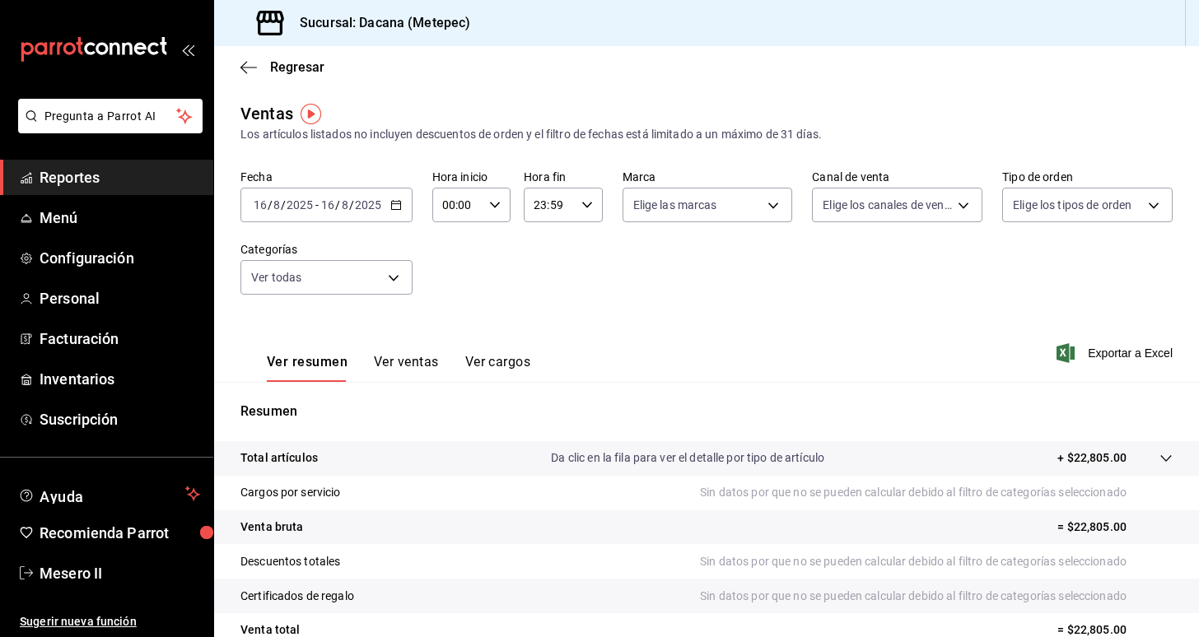
click at [392, 198] on div "2025-08-16 16 / 8 / 2025 - 2025-08-16 16 / 8 / 2025" at bounding box center [326, 205] width 172 height 35
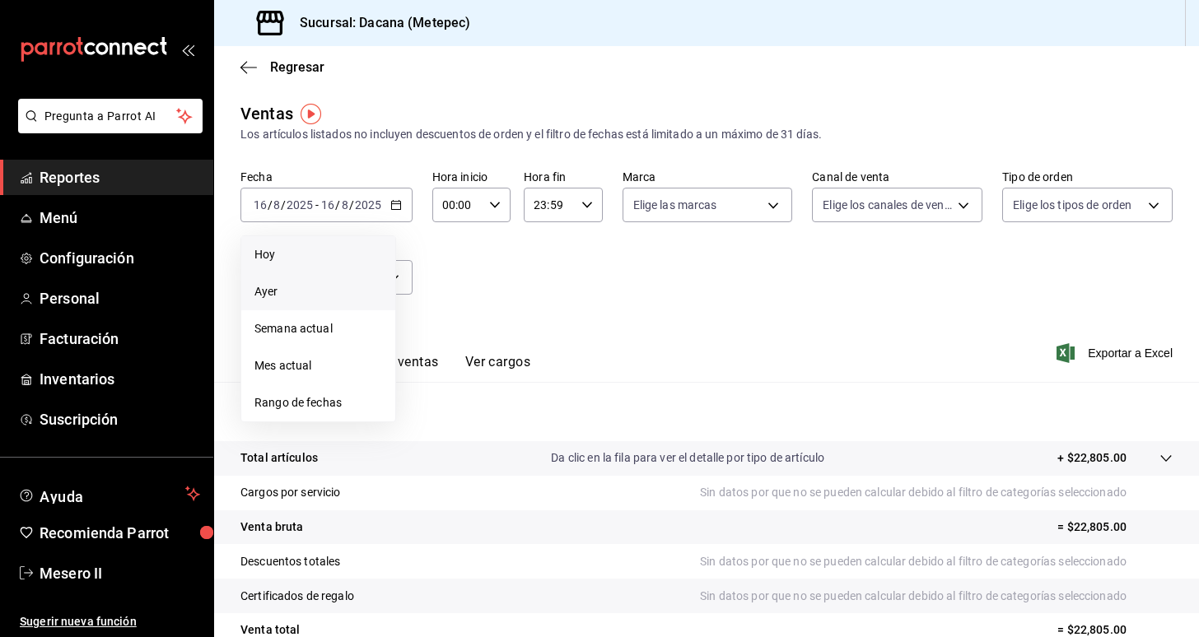
click at [326, 255] on span "Hoy" at bounding box center [318, 254] width 128 height 17
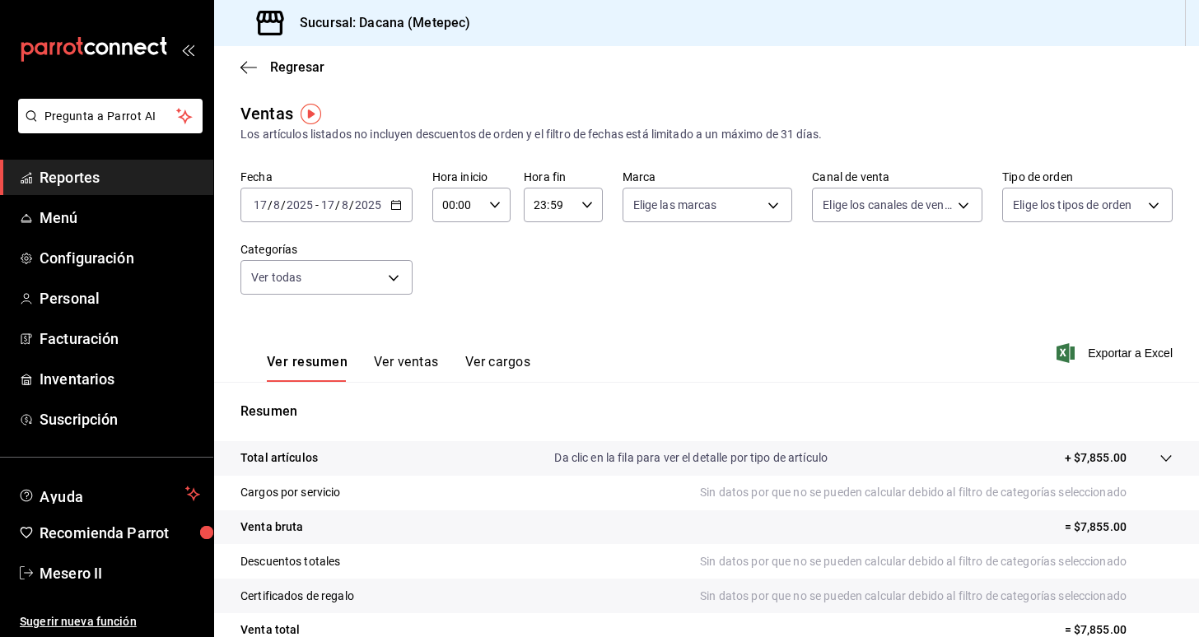
click at [544, 325] on div "Ver resumen Ver ventas Ver cargos Exportar a Excel" at bounding box center [706, 349] width 985 height 68
click at [292, 68] on span "Regresar" at bounding box center [297, 67] width 54 height 16
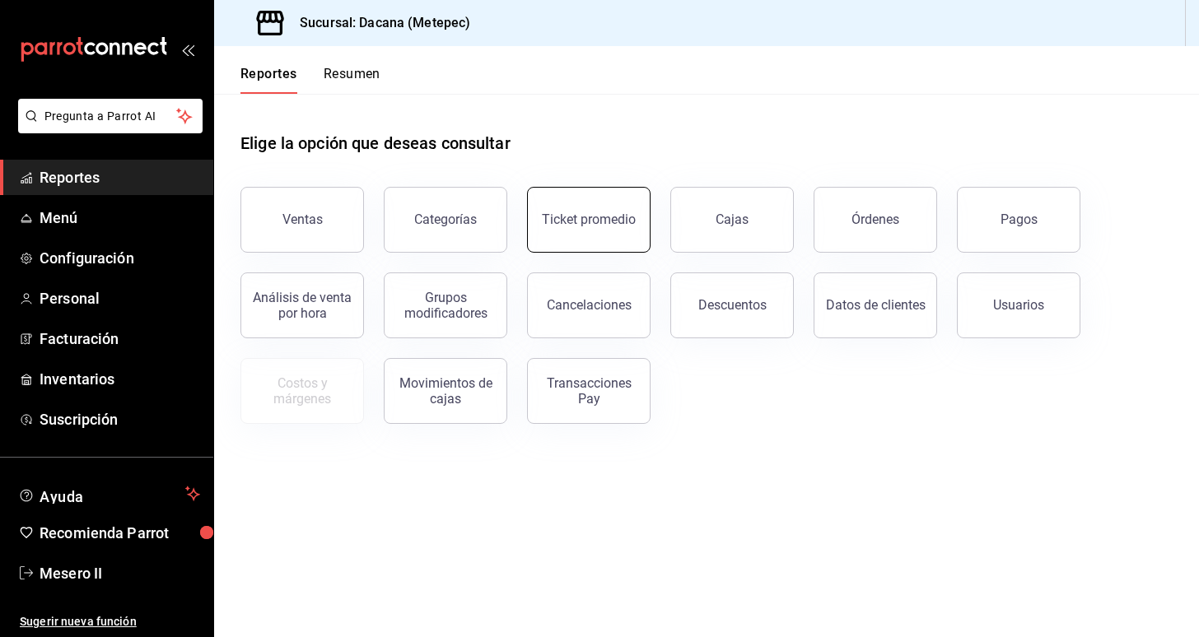
click at [588, 229] on button "Ticket promedio" at bounding box center [589, 220] width 124 height 66
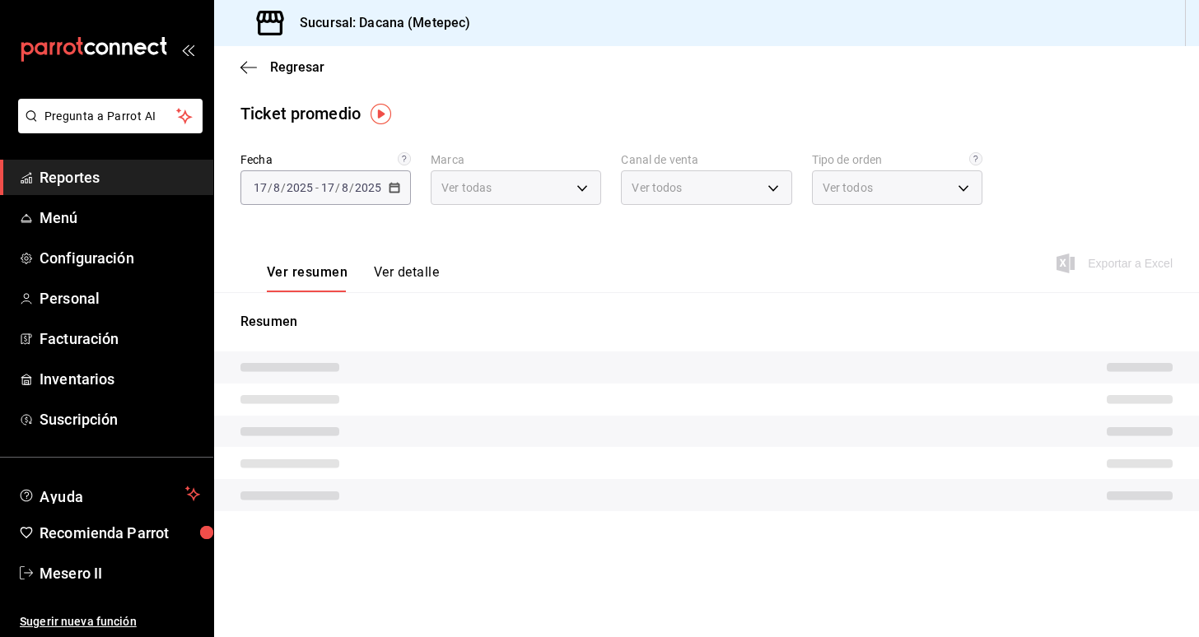
type input "5c856372-a358-4ae6-8be9-a227324d9dd8"
type input "PARROT,UBER_EATS,RAPPI,DIDI_FOOD,ONLINE"
type input "eccdb7d0-fe57-40a3-96a6-81d07310b190,625d0805-9966-4f59-9e21-a7a570dcd56b,52fcc…"
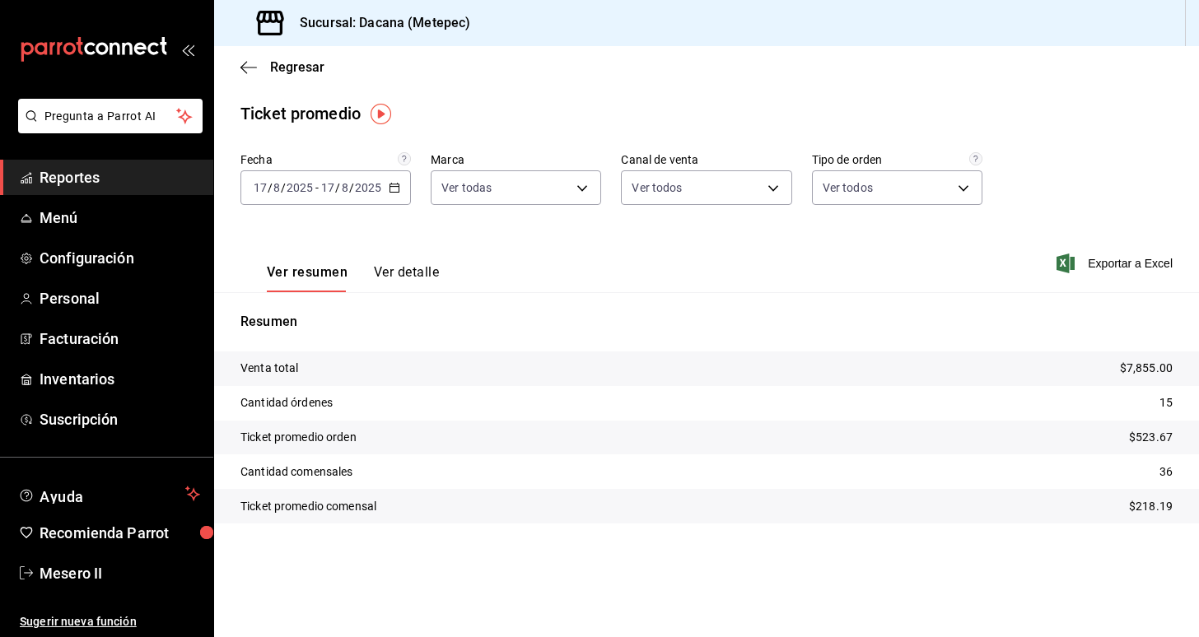
click at [394, 182] on icon "button" at bounding box center [395, 188] width 12 height 12
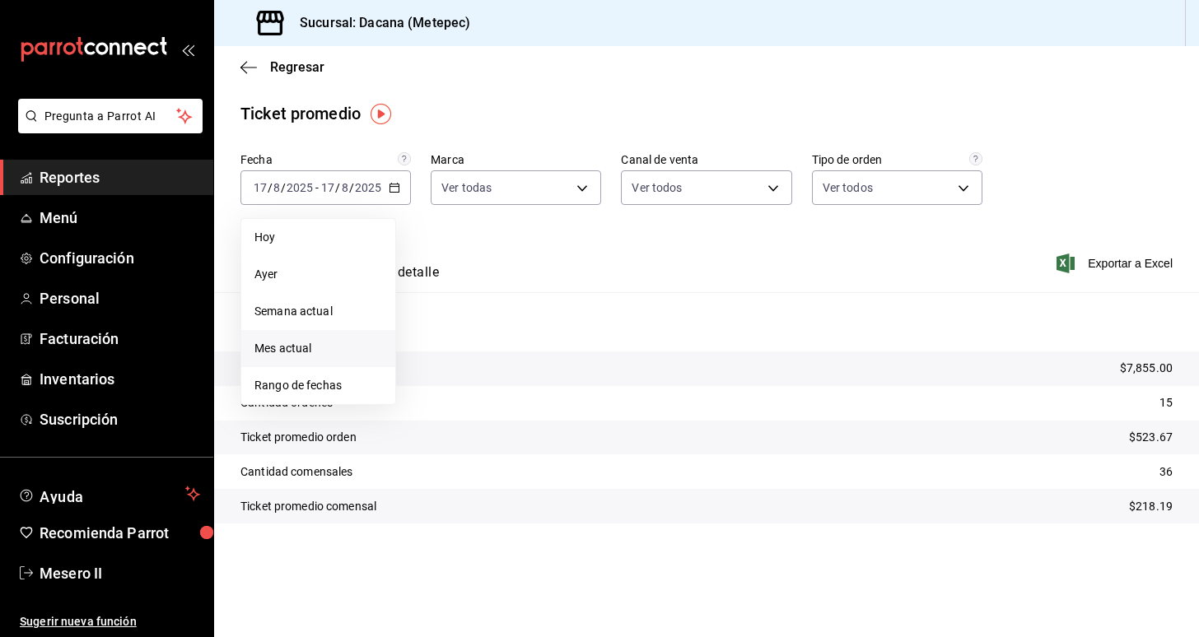
click at [348, 356] on span "Mes actual" at bounding box center [318, 348] width 128 height 17
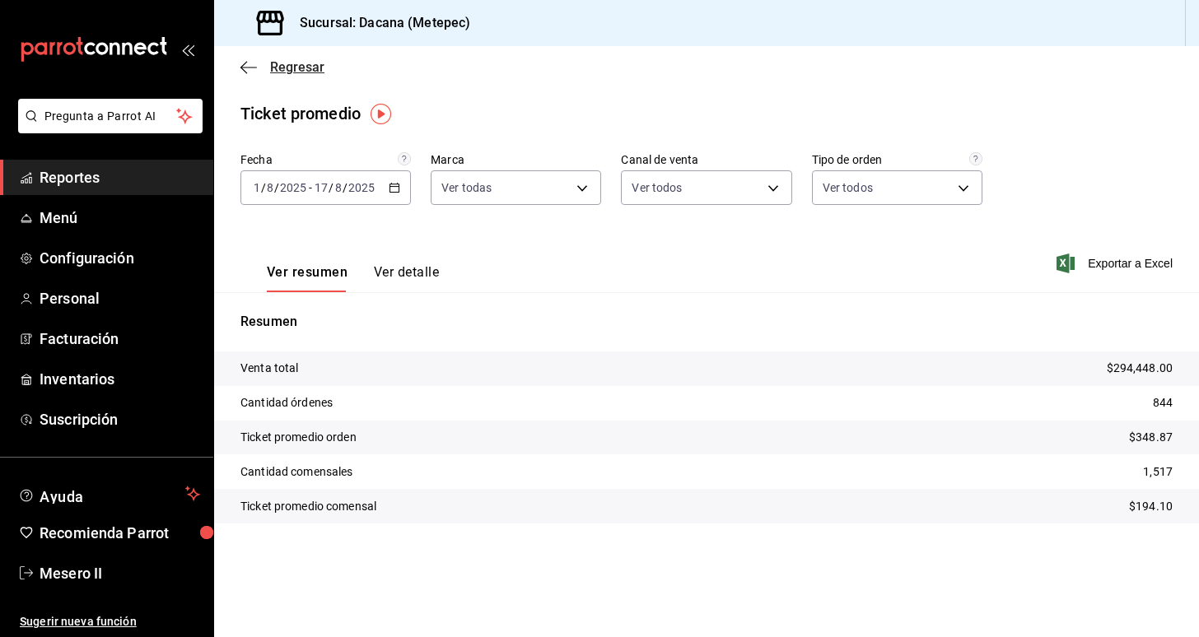
click at [290, 68] on span "Regresar" at bounding box center [297, 67] width 54 height 16
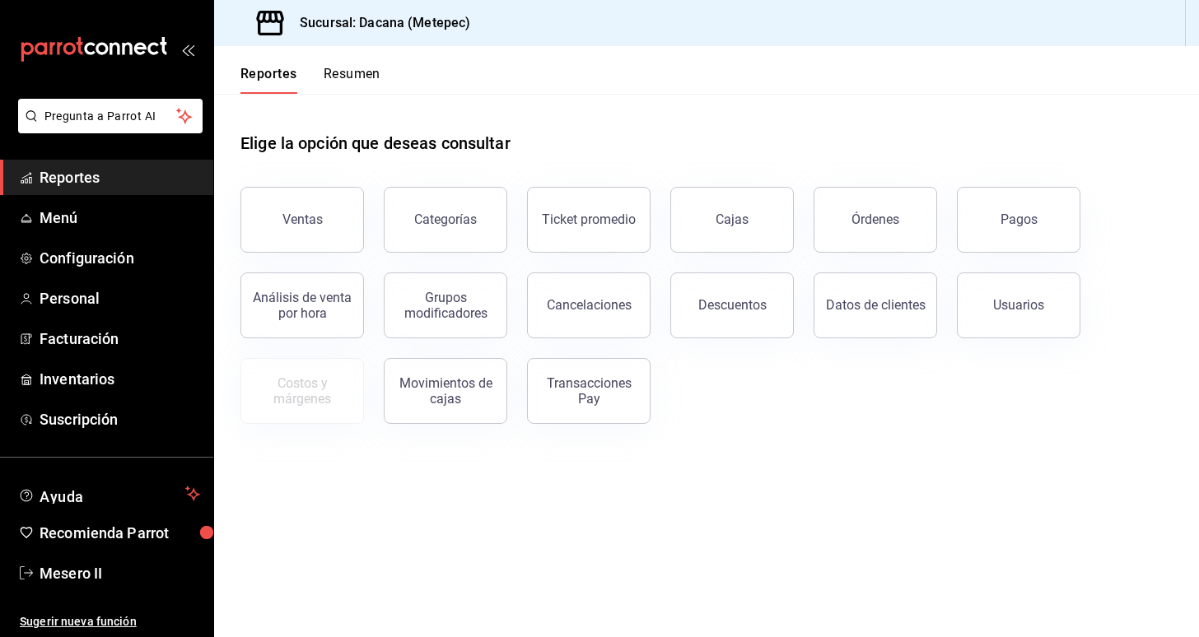
click at [355, 86] on button "Resumen" at bounding box center [352, 80] width 57 height 28
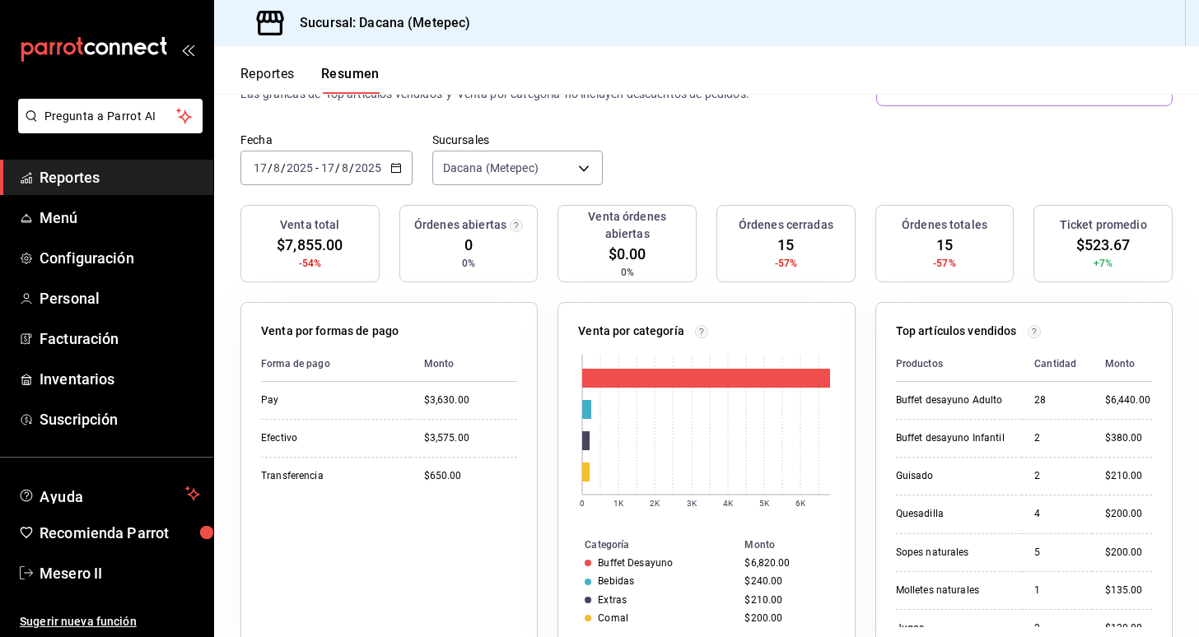
scroll to position [98, 0]
click at [391, 163] on \(Stroke\) "button" at bounding box center [396, 167] width 10 height 9
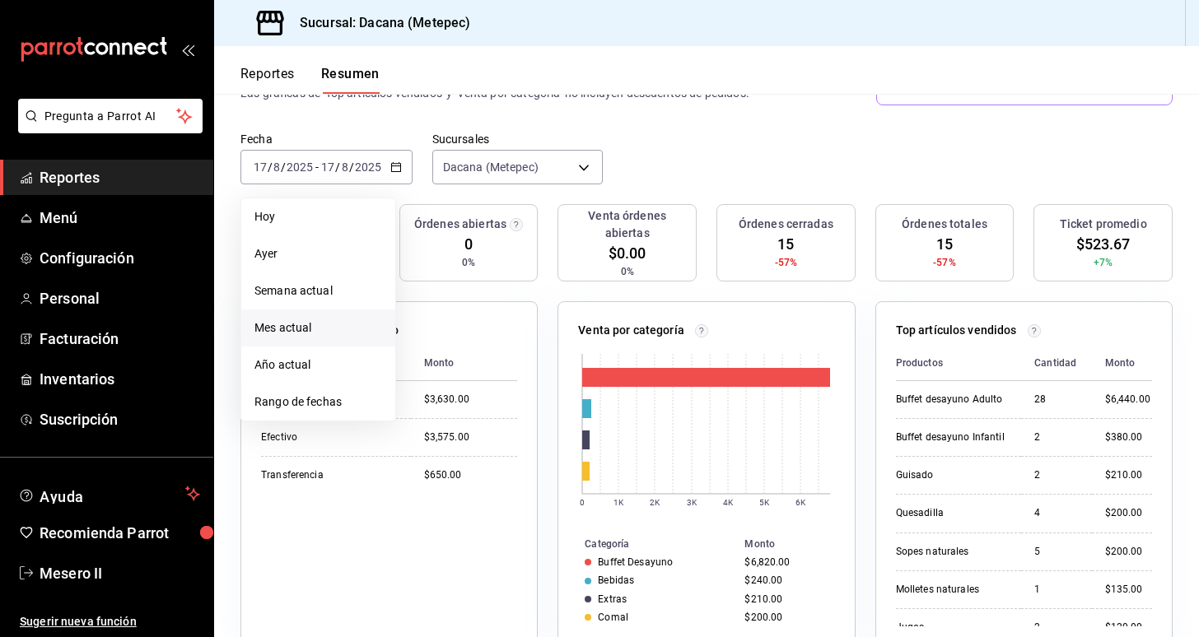
click at [328, 310] on li "Mes actual" at bounding box center [318, 328] width 154 height 37
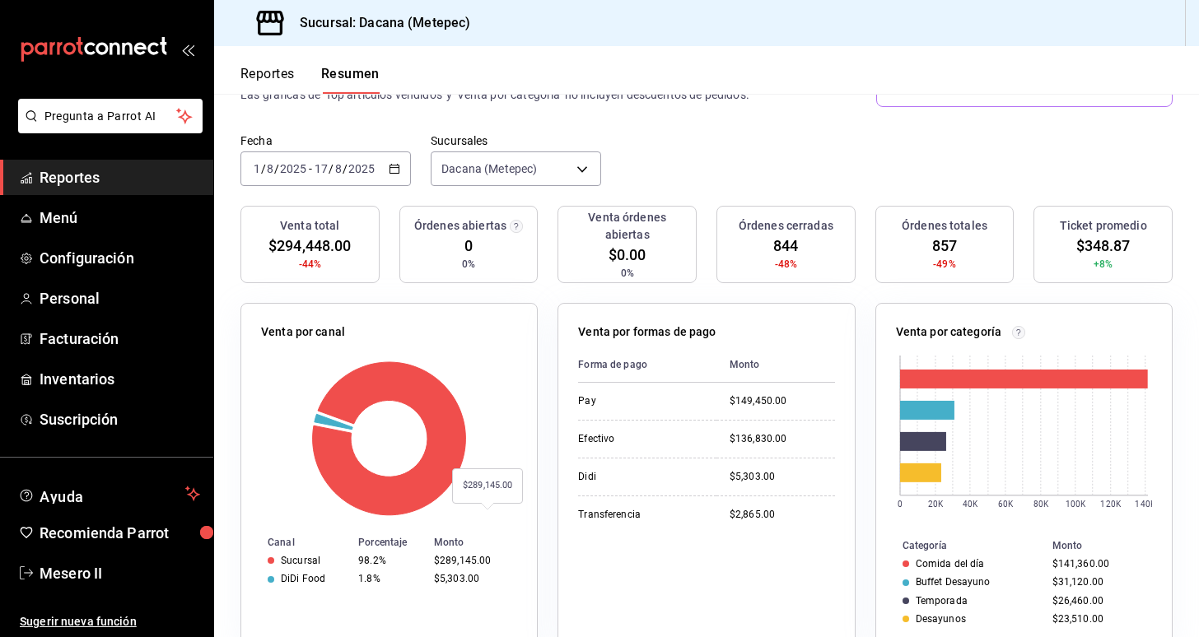
scroll to position [104, 0]
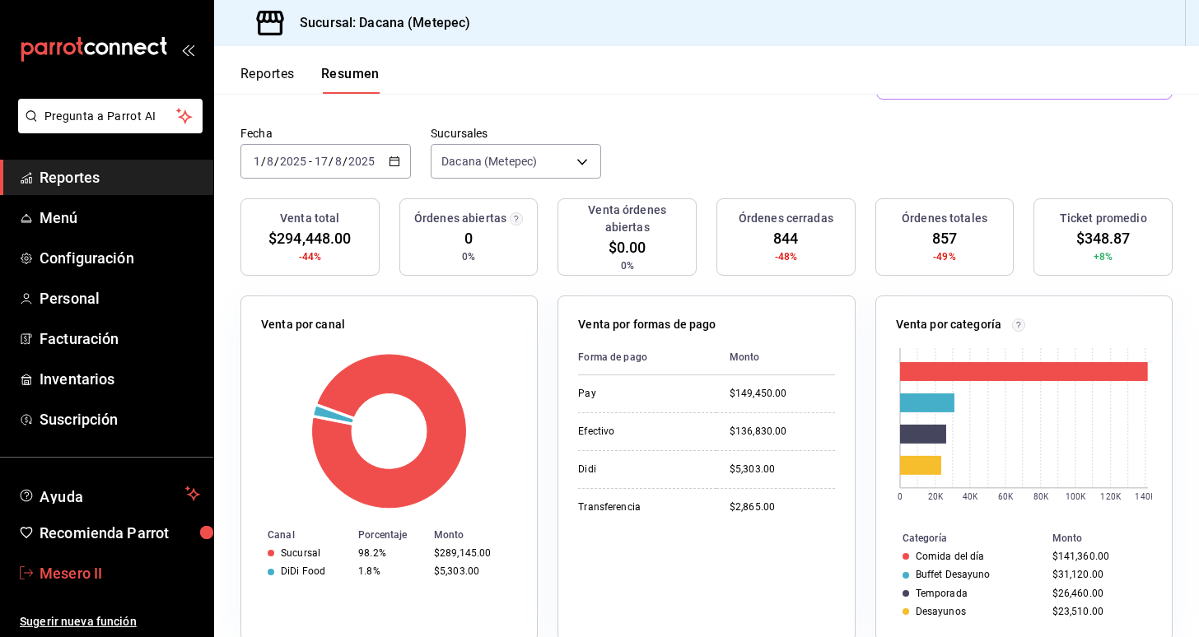
click at [110, 569] on span "Mesero II" at bounding box center [120, 574] width 161 height 22
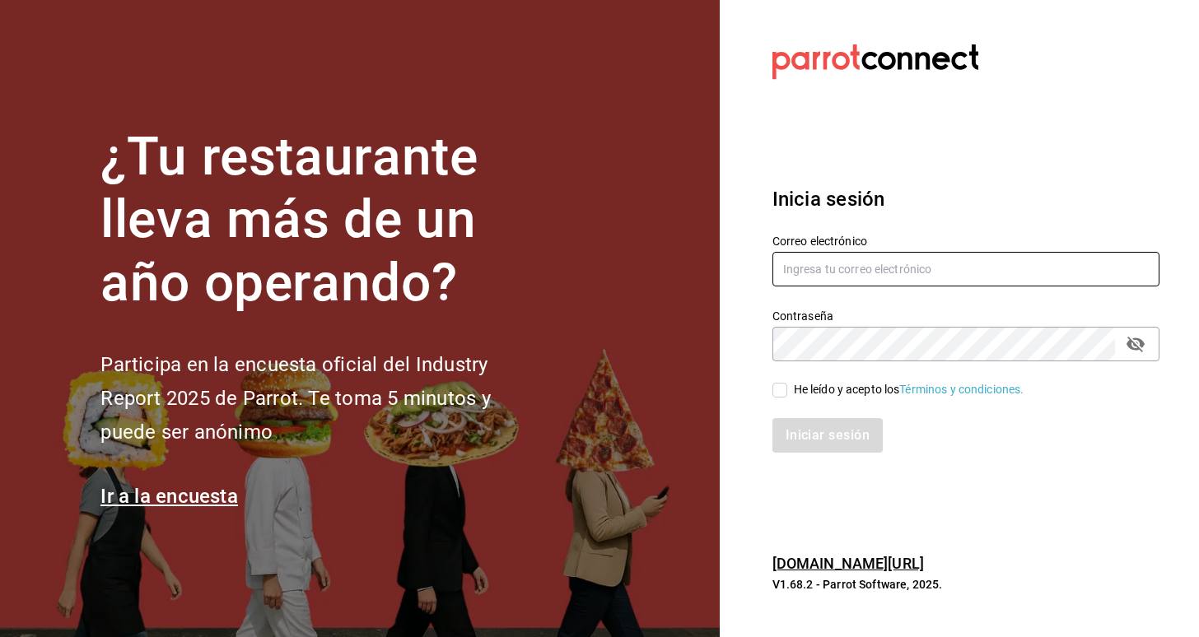
type input "[EMAIL_ADDRESS][DOMAIN_NAME]"
click at [843, 386] on div "He leído y acepto los Términos y condiciones." at bounding box center [909, 389] width 231 height 17
click at [787, 386] on input "He leído y acepto los Términos y condiciones." at bounding box center [780, 390] width 15 height 15
checkbox input "true"
click at [839, 432] on button "Iniciar sesión" at bounding box center [829, 435] width 112 height 35
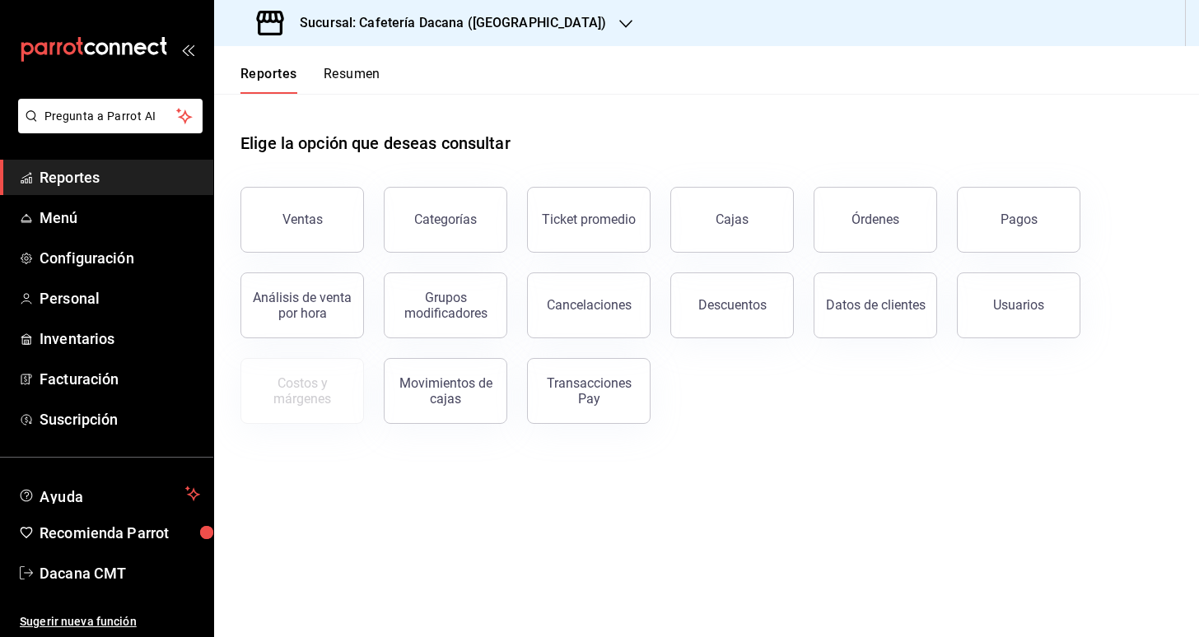
click at [346, 70] on button "Resumen" at bounding box center [352, 80] width 57 height 28
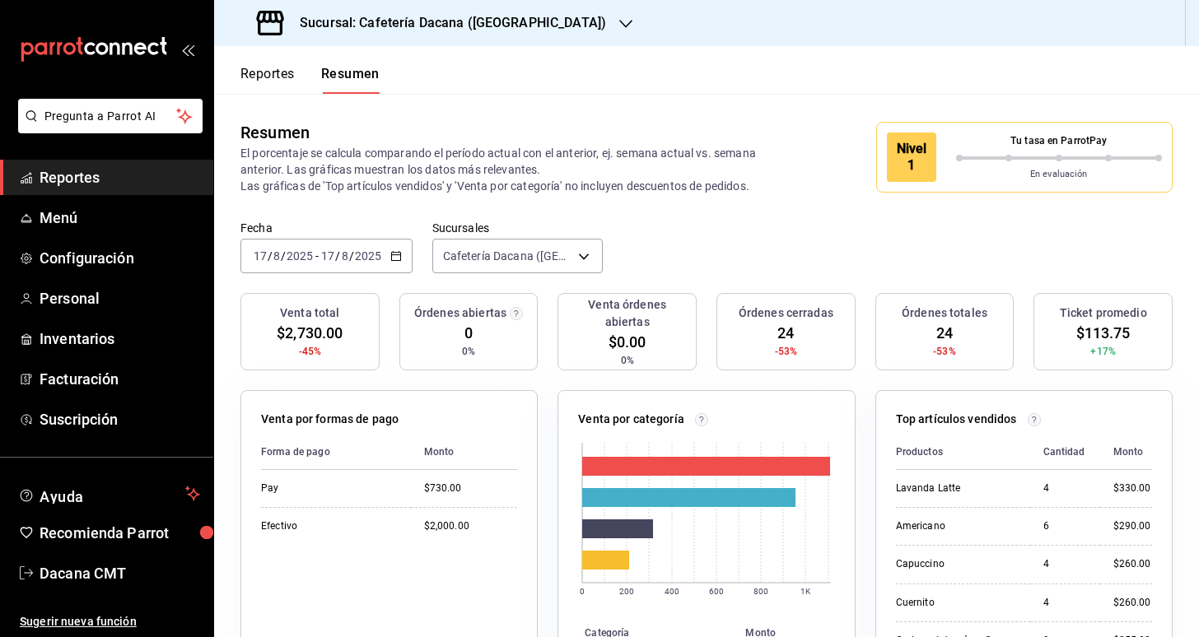
click at [407, 250] on div "2025-08-17 17 / 8 / 2025 - 2025-08-17 17 / 8 / 2025" at bounding box center [326, 256] width 172 height 35
click at [348, 413] on span "Mes actual" at bounding box center [318, 417] width 128 height 17
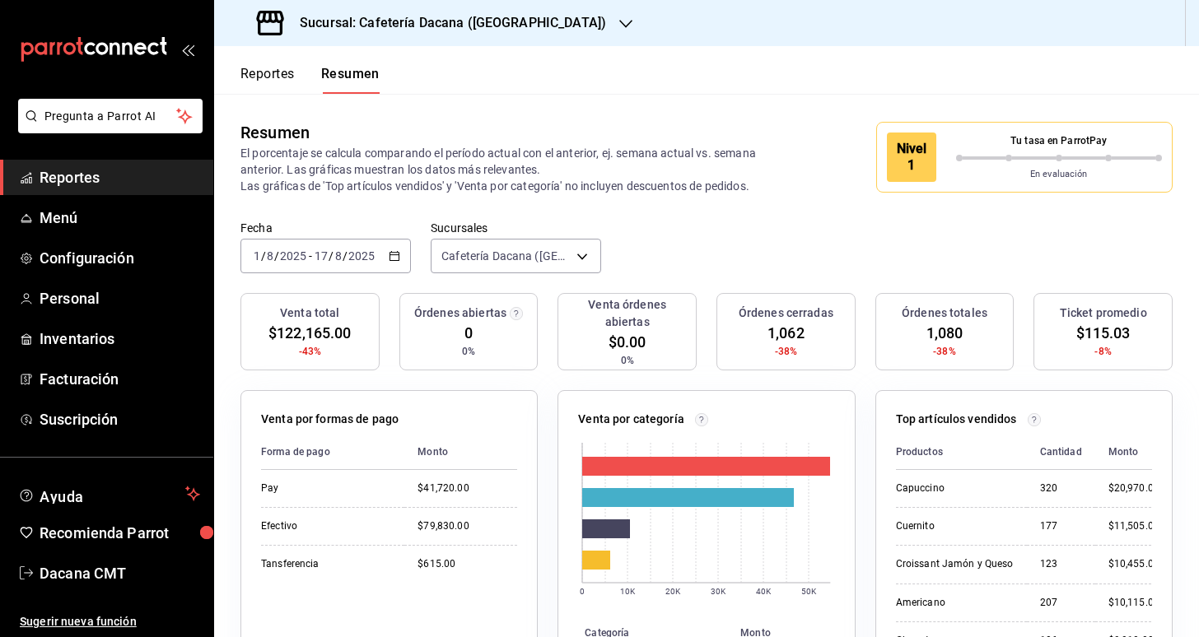
click at [335, 253] on input "8" at bounding box center [338, 256] width 8 height 13
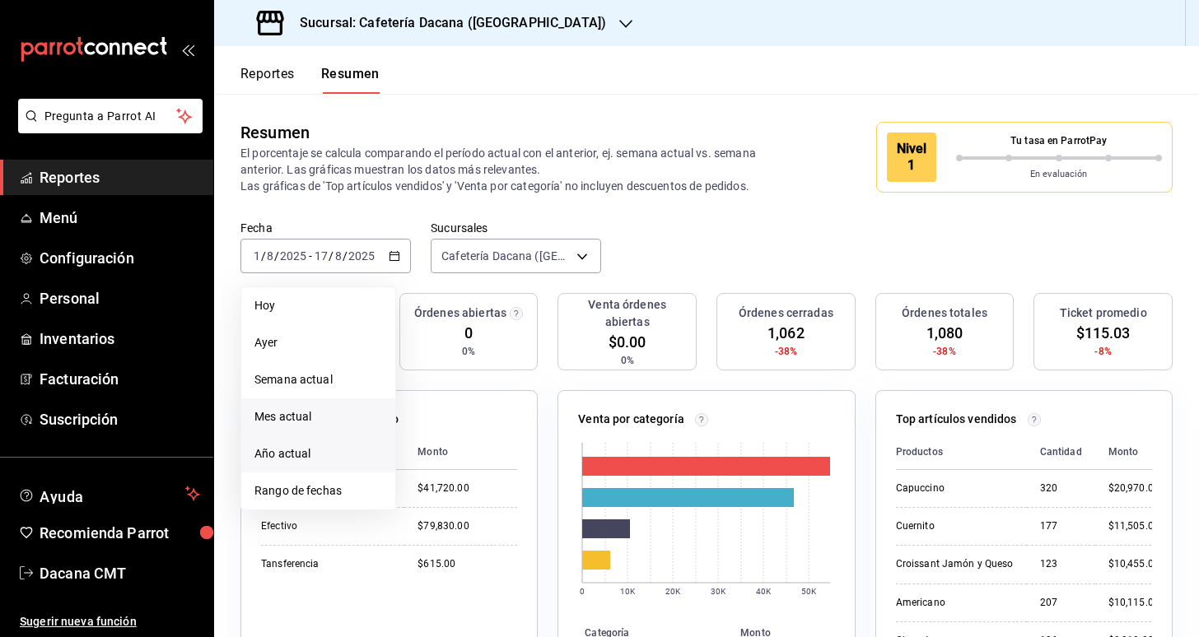
click at [313, 457] on span "Año actual" at bounding box center [318, 454] width 128 height 17
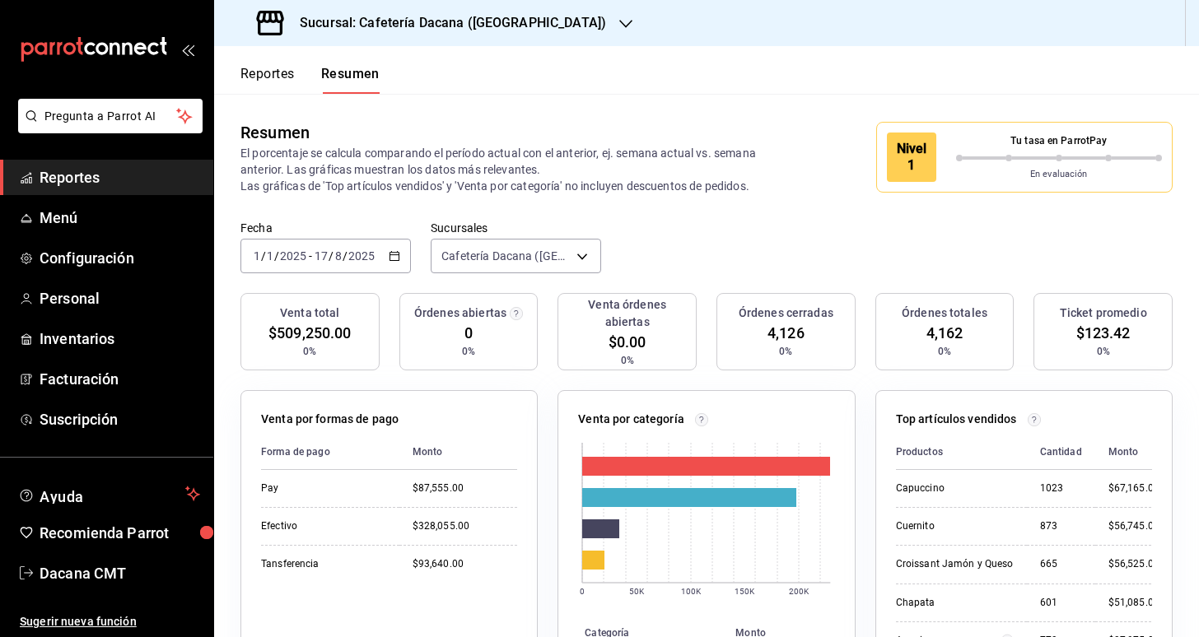
click at [441, 37] on div "Sucursal: Cafetería Dacana ([GEOGRAPHIC_DATA])" at bounding box center [433, 23] width 412 height 46
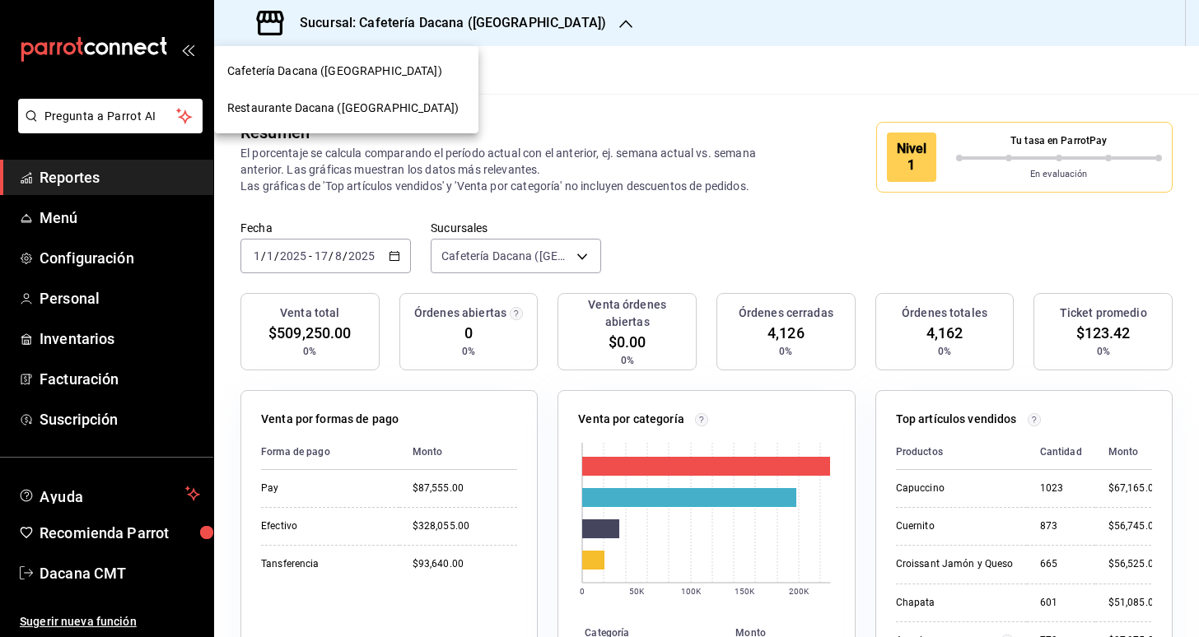
click at [399, 100] on span "Restaurante Dacana ([GEOGRAPHIC_DATA])" at bounding box center [342, 108] width 231 height 17
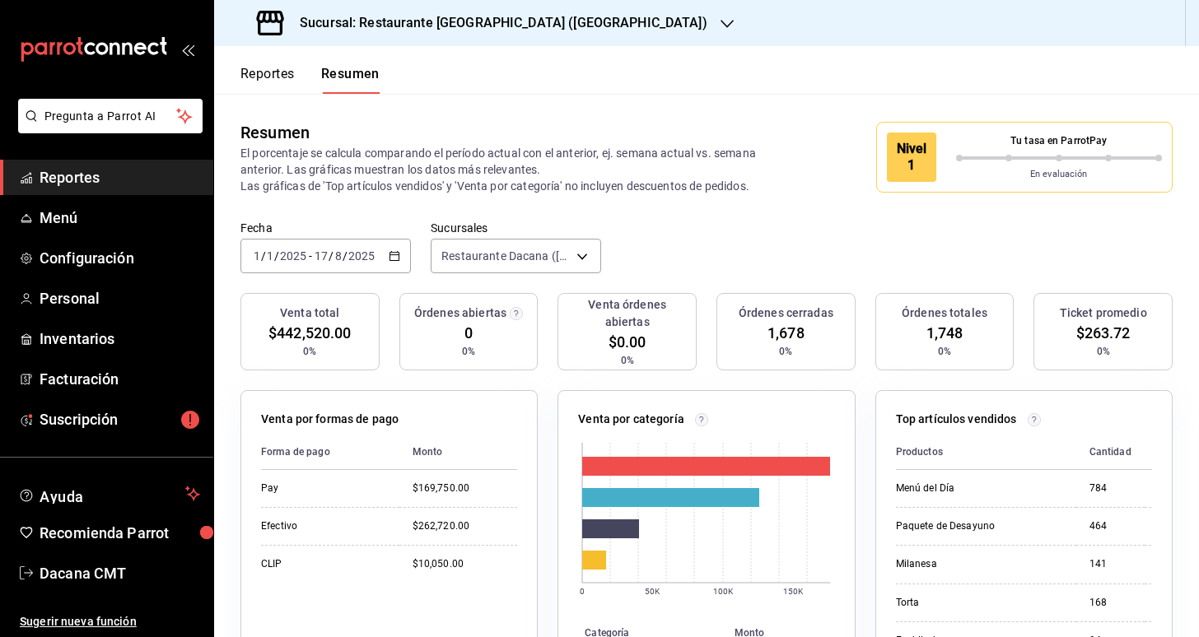
click at [401, 259] on div "2025-01-01 1 / 1 / 2025 - 2025-08-17 17 / 8 / 2025" at bounding box center [325, 256] width 170 height 35
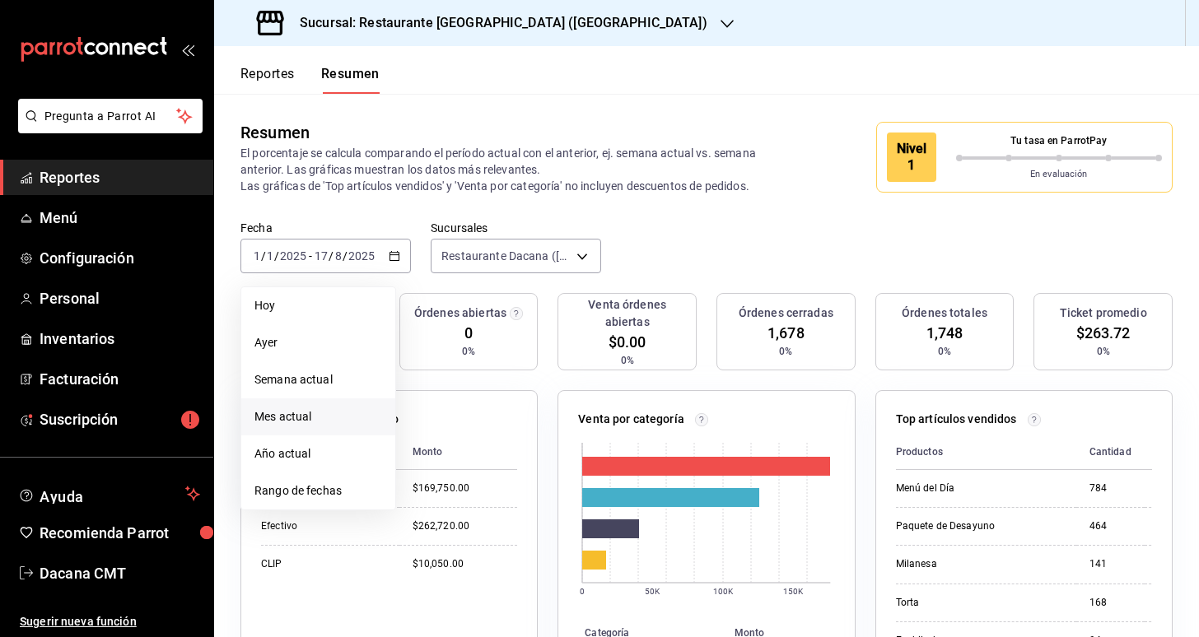
click at [321, 418] on span "Mes actual" at bounding box center [318, 417] width 128 height 17
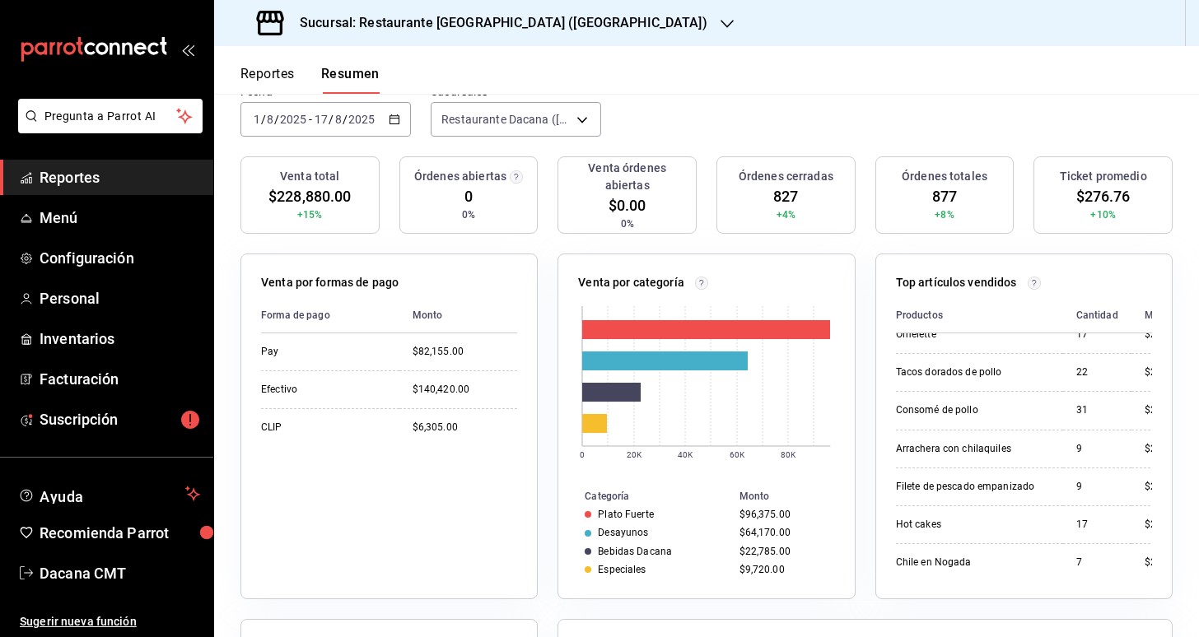
scroll to position [128, 0]
